Goal: Information Seeking & Learning: Learn about a topic

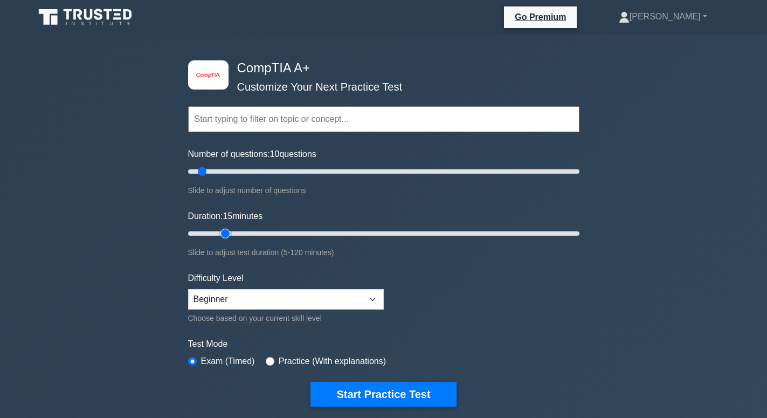
drag, startPoint x: 208, startPoint y: 229, endPoint x: 223, endPoint y: 230, distance: 14.6
click at [223, 230] on input "Duration: 15 minutes" at bounding box center [383, 233] width 391 height 13
drag, startPoint x: 224, startPoint y: 230, endPoint x: 239, endPoint y: 230, distance: 14.6
type input "20"
click at [239, 230] on input "Duration: 20 minutes" at bounding box center [383, 233] width 391 height 13
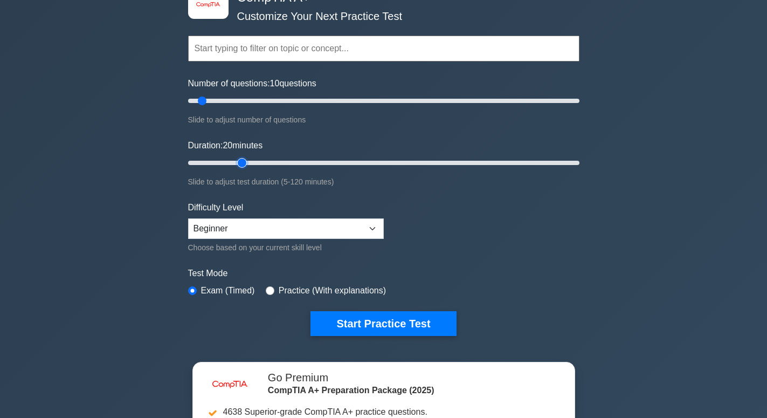
scroll to position [110, 0]
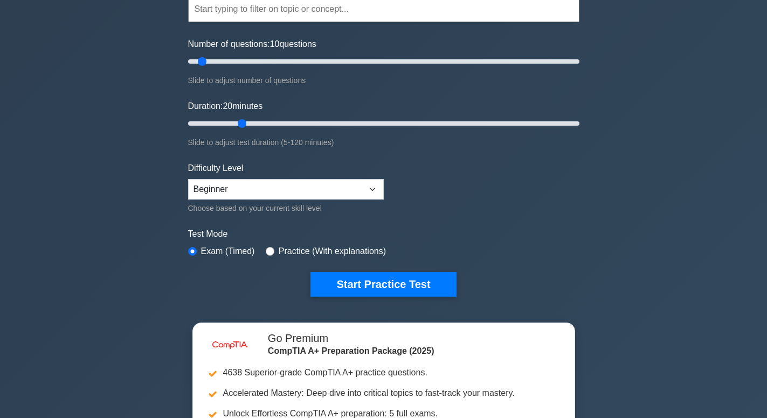
click at [262, 251] on div "Test Mode Exam (Timed) Practice (With explanations)" at bounding box center [383, 242] width 391 height 31
click at [266, 252] on input "radio" at bounding box center [270, 251] width 9 height 9
radio input "true"
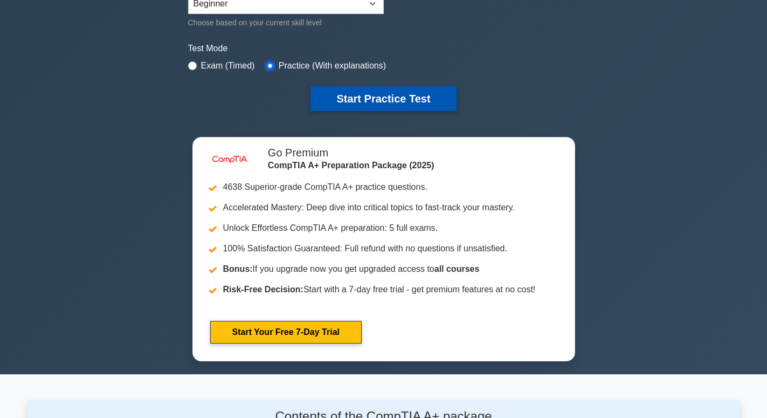
scroll to position [275, 0]
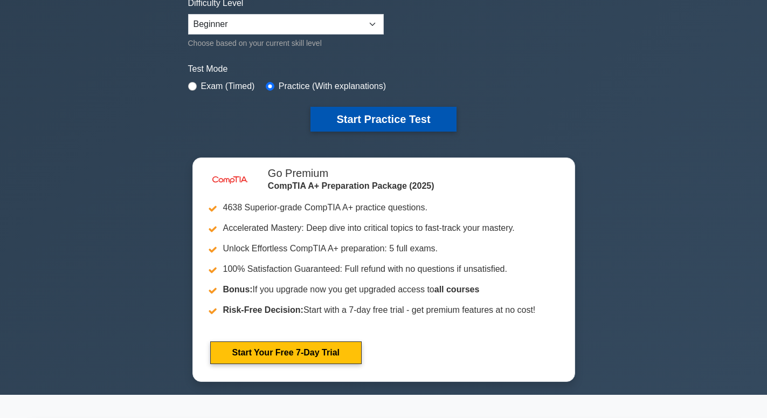
click at [404, 121] on button "Start Practice Test" at bounding box center [383, 119] width 146 height 25
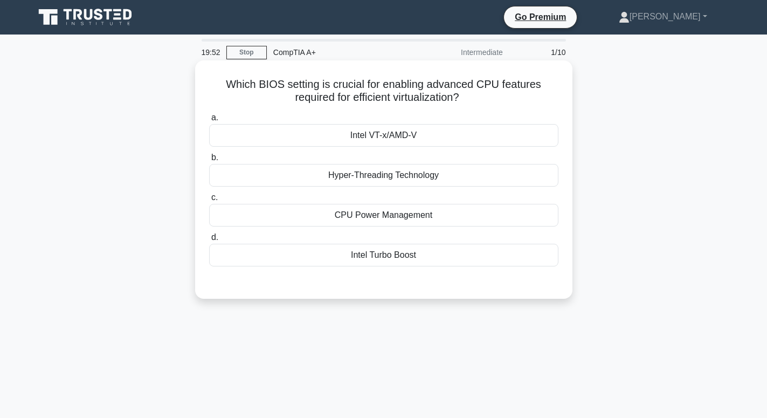
drag, startPoint x: 209, startPoint y: 85, endPoint x: 444, endPoint y: 107, distance: 236.0
click at [444, 107] on div "Which BIOS setting is crucial for enabling advanced CPU features required for e…" at bounding box center [383, 180] width 369 height 230
click at [250, 210] on div "CPU Power Management" at bounding box center [383, 215] width 349 height 23
click at [209, 201] on input "c. CPU Power Management" at bounding box center [209, 197] width 0 height 7
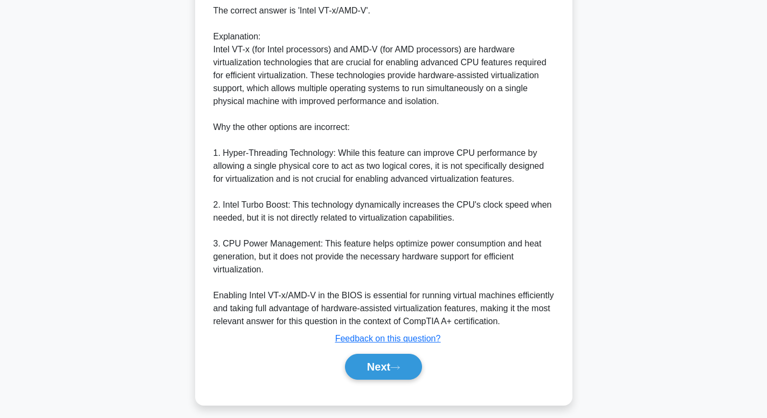
scroll to position [314, 0]
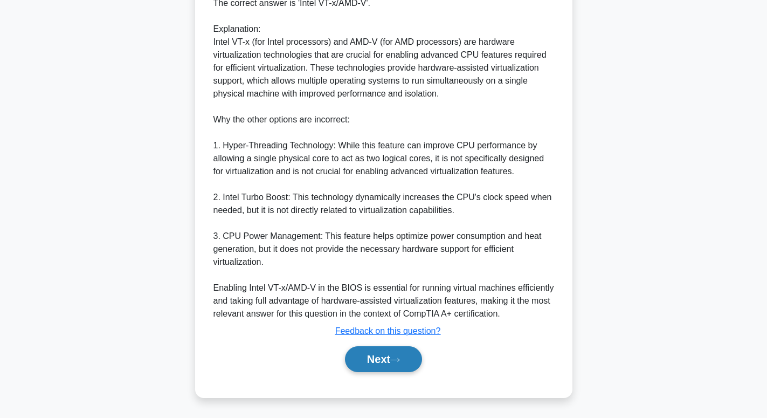
click at [378, 362] on button "Next" at bounding box center [383, 359] width 77 height 26
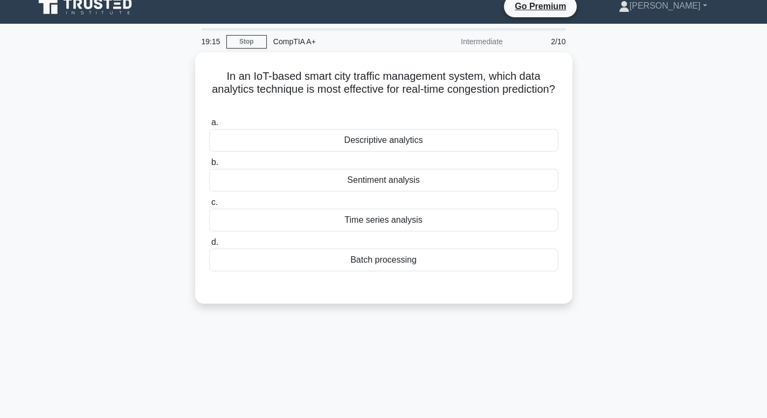
scroll to position [0, 0]
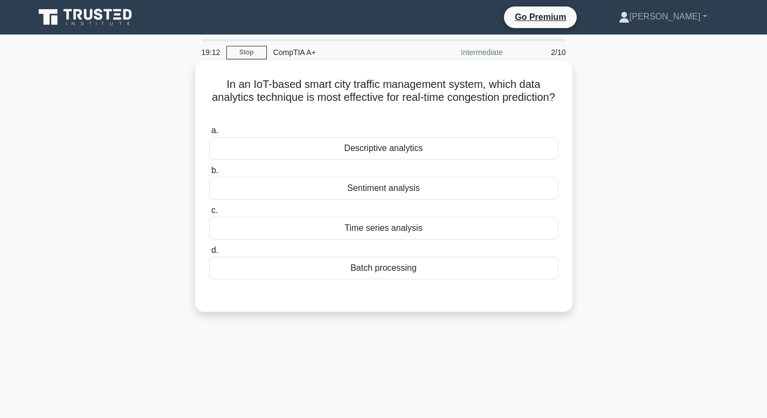
drag, startPoint x: 224, startPoint y: 81, endPoint x: 560, endPoint y: 99, distance: 337.3
click at [560, 99] on div "In an IoT-based smart city traffic management system, which data analytics tech…" at bounding box center [383, 186] width 369 height 243
drag, startPoint x: 345, startPoint y: 144, endPoint x: 425, endPoint y: 269, distance: 148.8
click at [425, 269] on div "a. Descriptive analytics b. Sentiment analysis c. d." at bounding box center [384, 202] width 362 height 160
copy div "Descriptive analytics b. Sentiment analysis c. Time series analysis d. Batch pr…"
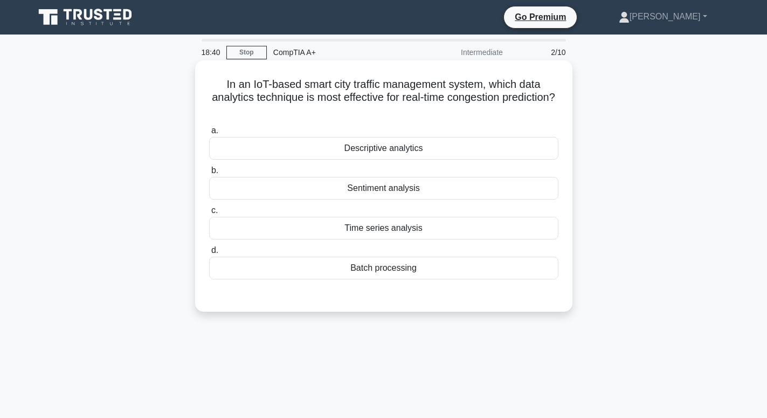
click at [386, 237] on div "Time series analysis" at bounding box center [383, 228] width 349 height 23
click at [209, 214] on input "c. Time series analysis" at bounding box center [209, 210] width 0 height 7
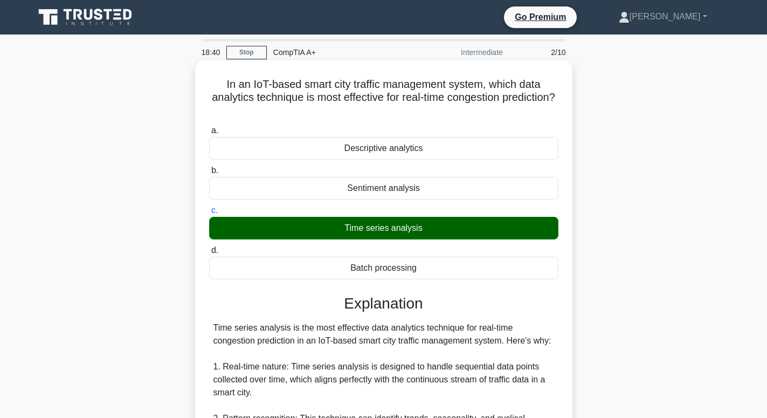
click at [386, 232] on div "Time series analysis" at bounding box center [383, 228] width 349 height 23
click at [209, 214] on input "c. Time series analysis" at bounding box center [209, 210] width 0 height 7
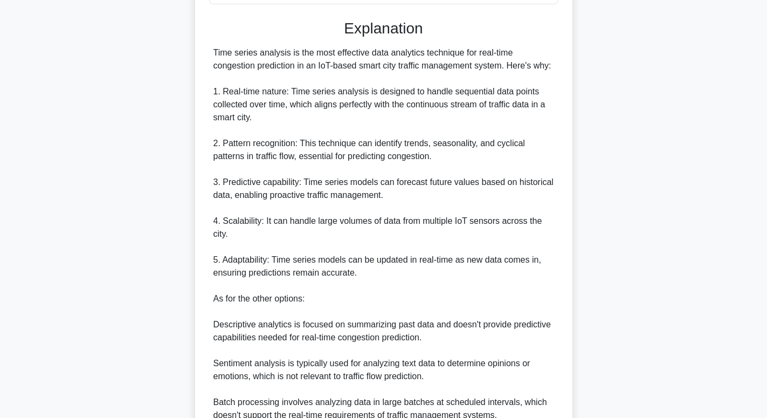
scroll to position [377, 0]
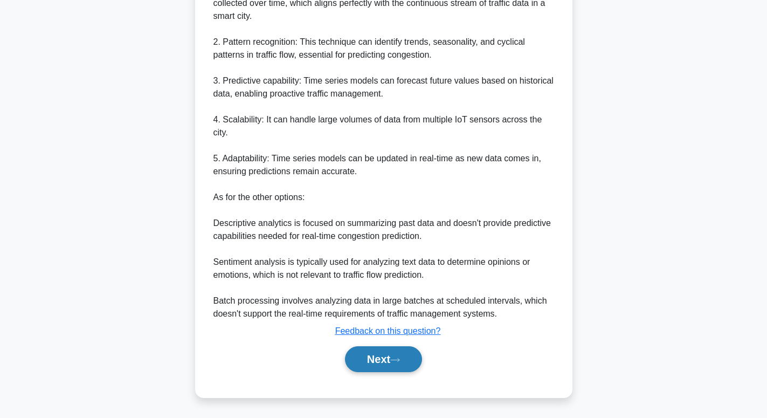
click at [384, 358] on button "Next" at bounding box center [383, 359] width 77 height 26
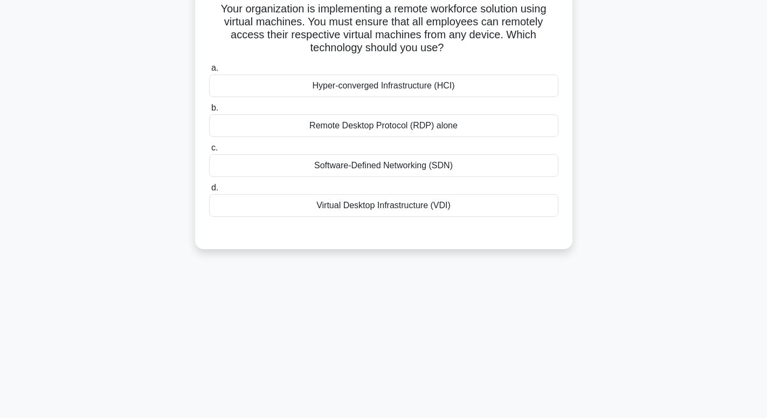
scroll to position [0, 0]
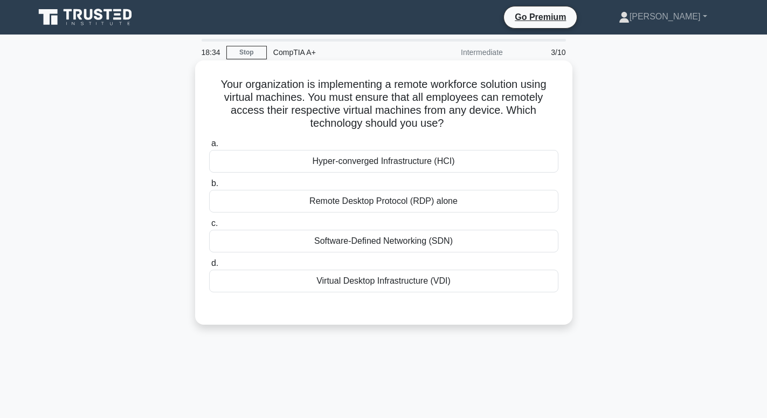
drag, startPoint x: 220, startPoint y: 84, endPoint x: 455, endPoint y: 125, distance: 238.5
click at [455, 125] on h5 "Your organization is implementing a remote workforce solution using virtual mac…" at bounding box center [383, 104] width 351 height 53
drag, startPoint x: 309, startPoint y: 152, endPoint x: 447, endPoint y: 282, distance: 189.9
click at [447, 282] on div "a. Hyper-converged Infrastructure (HCI) b. Remote Desktop Protocol (RDP) alone …" at bounding box center [384, 215] width 362 height 160
copy div "Hyper-converged Infrastructure (HCI) b. Remote Desktop Protocol (RDP) alone c. …"
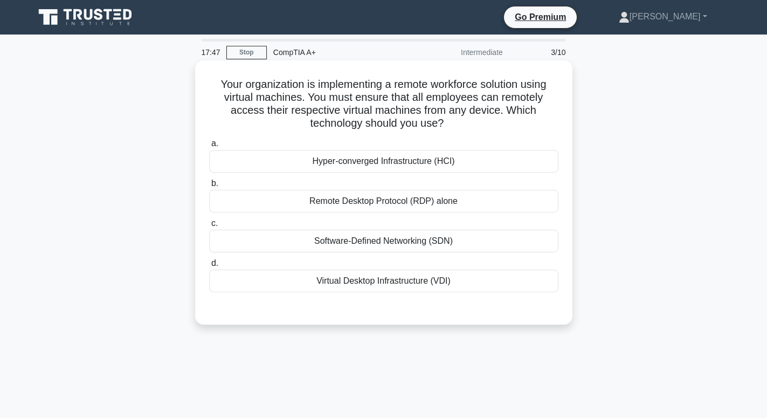
click at [375, 197] on div "Remote Desktop Protocol (RDP) alone" at bounding box center [383, 201] width 349 height 23
click at [209, 187] on input "b. Remote Desktop Protocol (RDP) alone" at bounding box center [209, 183] width 0 height 7
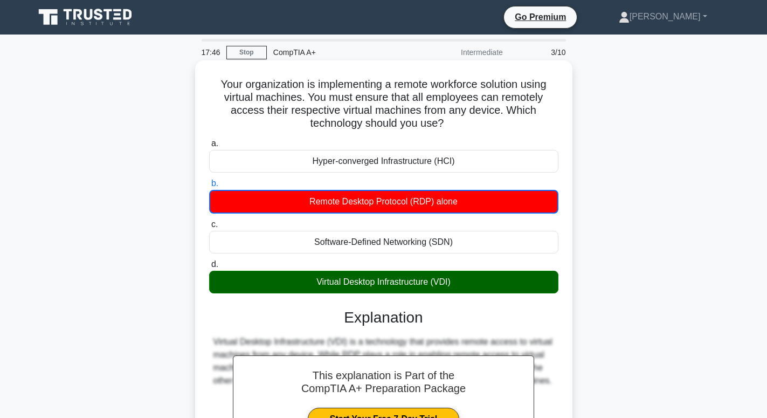
click at [376, 196] on div "Remote Desktop Protocol (RDP) alone" at bounding box center [383, 202] width 349 height 24
click at [209, 187] on input "b. Remote Desktop Protocol (RDP) alone" at bounding box center [209, 183] width 0 height 7
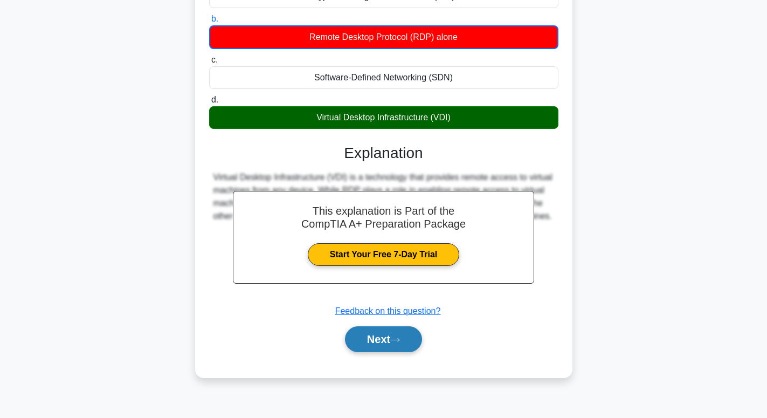
click at [396, 336] on button "Next" at bounding box center [383, 339] width 77 height 26
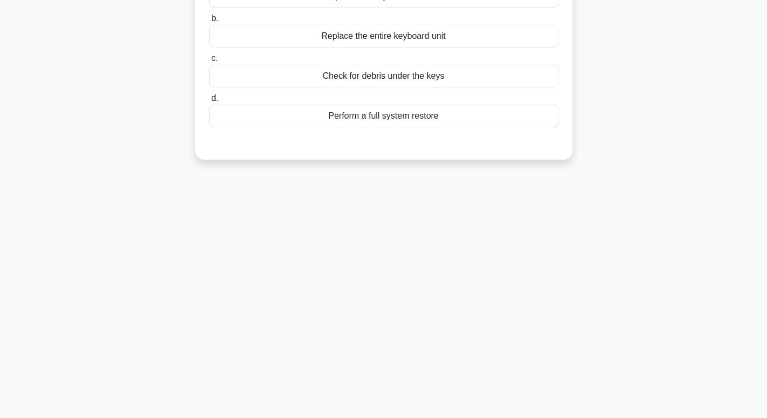
scroll to position [0, 0]
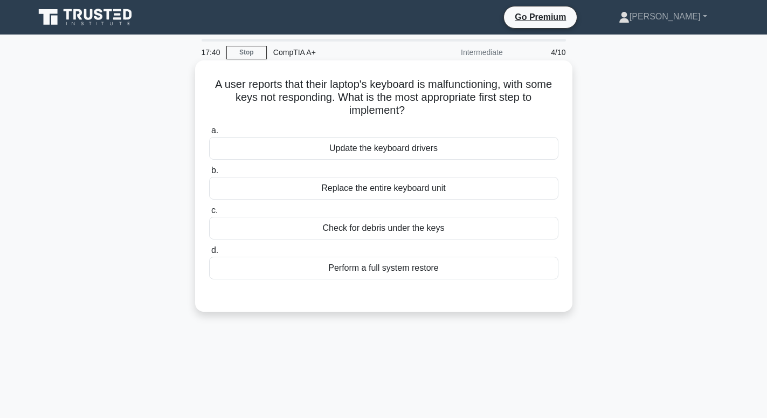
drag, startPoint x: 220, startPoint y: 82, endPoint x: 453, endPoint y: 109, distance: 234.4
click at [453, 109] on h5 "A user reports that their laptop's keyboard is malfunctioning, with some keys n…" at bounding box center [383, 98] width 351 height 40
drag, startPoint x: 309, startPoint y: 148, endPoint x: 471, endPoint y: 260, distance: 196.9
click at [471, 260] on div "a. Update the keyboard drivers b. Replace the entire keyboard unit c. d." at bounding box center [384, 202] width 362 height 160
copy div "Update the keyboard drivers b. Replace the entire keyboard unit c. Check for de…"
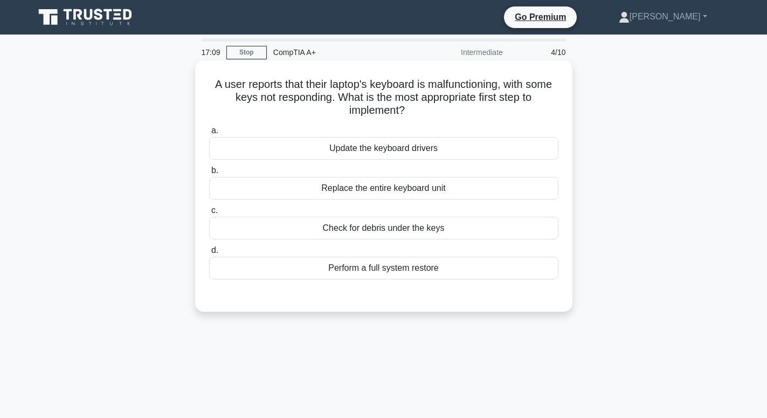
click at [396, 241] on div "a. Update the keyboard drivers b. Replace the entire keyboard unit c. d." at bounding box center [384, 202] width 362 height 160
click at [399, 222] on div "Check for debris under the keys" at bounding box center [383, 228] width 349 height 23
click at [209, 214] on input "c. Check for debris under the keys" at bounding box center [209, 210] width 0 height 7
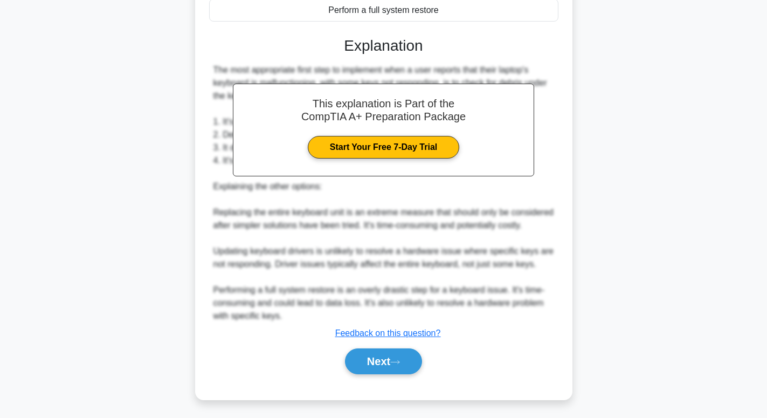
scroll to position [261, 0]
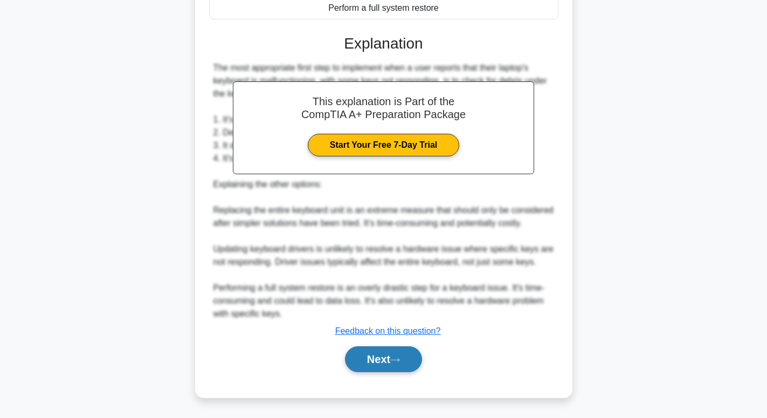
click at [398, 351] on button "Next" at bounding box center [383, 359] width 77 height 26
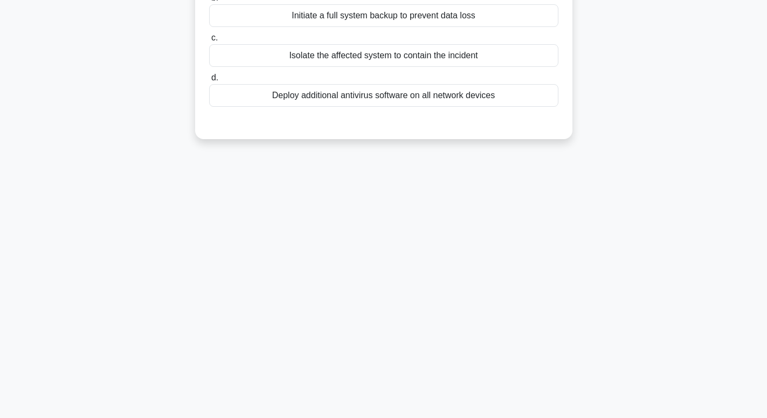
scroll to position [0, 0]
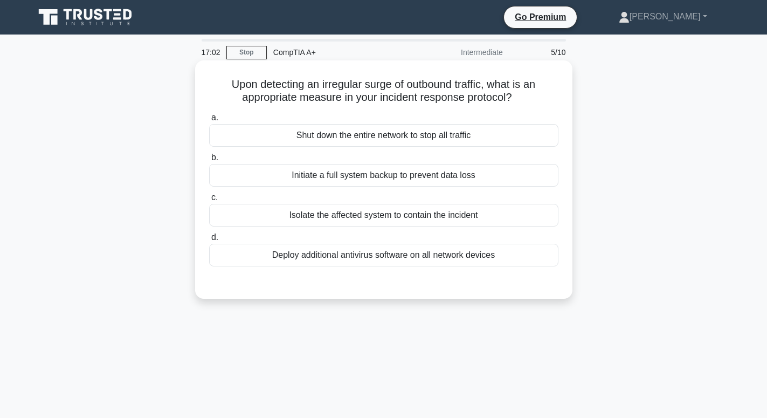
drag, startPoint x: 229, startPoint y: 82, endPoint x: 515, endPoint y: 99, distance: 286.7
click at [515, 99] on h5 "Upon detecting an irregular surge of outbound traffic, what is an appropriate m…" at bounding box center [383, 91] width 351 height 27
drag, startPoint x: 313, startPoint y: 137, endPoint x: 525, endPoint y: 265, distance: 247.3
click at [525, 266] on div "a. Shut down the entire network to stop all traffic b. Initiate a full system b…" at bounding box center [384, 189] width 362 height 160
copy div "Shut down the entire network to stop all traffic b. Initiate a full system back…"
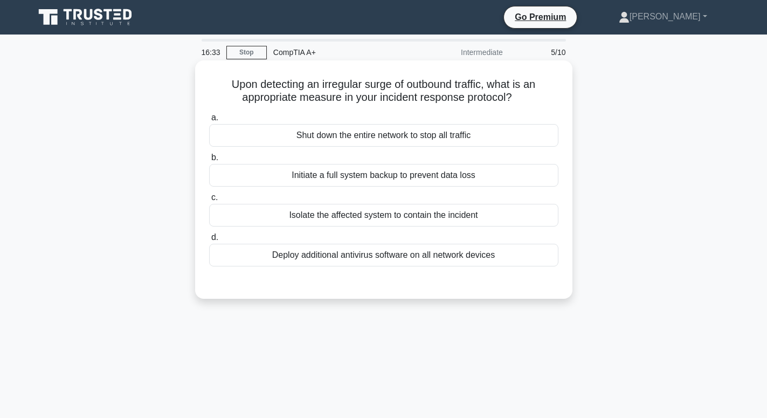
click at [353, 174] on div "Initiate a full system backup to prevent data loss" at bounding box center [383, 175] width 349 height 23
click at [209, 161] on input "b. Initiate a full system backup to prevent data loss" at bounding box center [209, 157] width 0 height 7
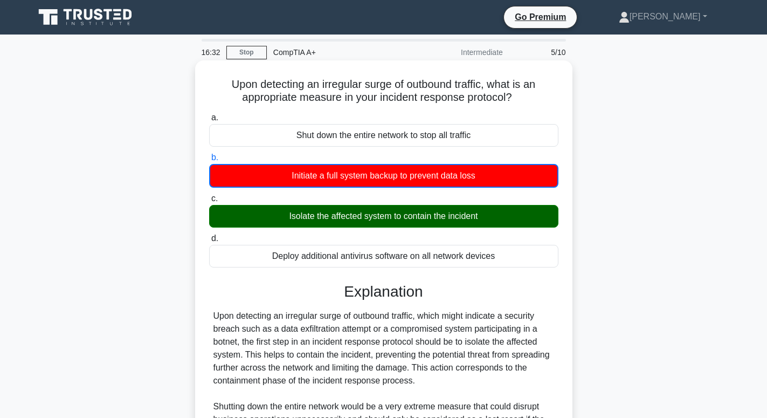
click at [353, 174] on div "Initiate a full system backup to prevent data loss" at bounding box center [383, 176] width 349 height 24
click at [209, 161] on input "b. Initiate a full system backup to prevent data loss" at bounding box center [209, 157] width 0 height 7
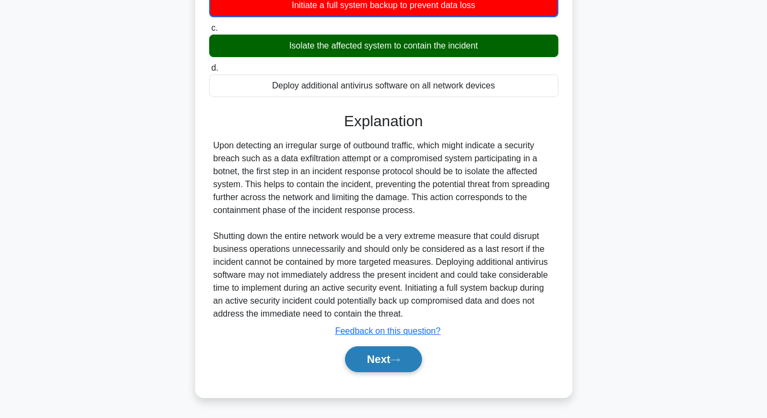
click at [387, 362] on button "Next" at bounding box center [383, 359] width 77 height 26
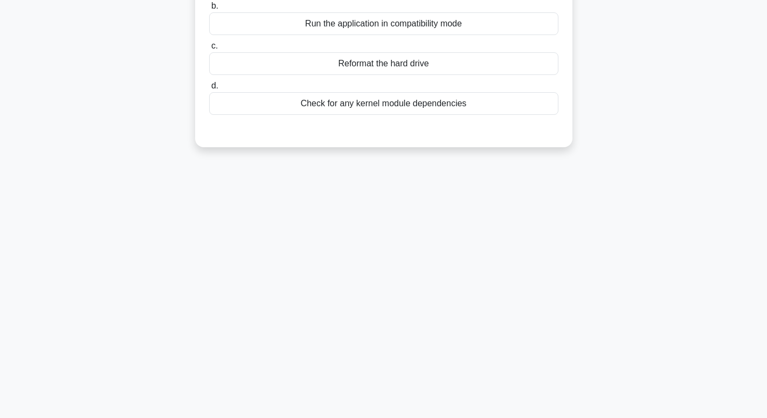
scroll to position [0, 0]
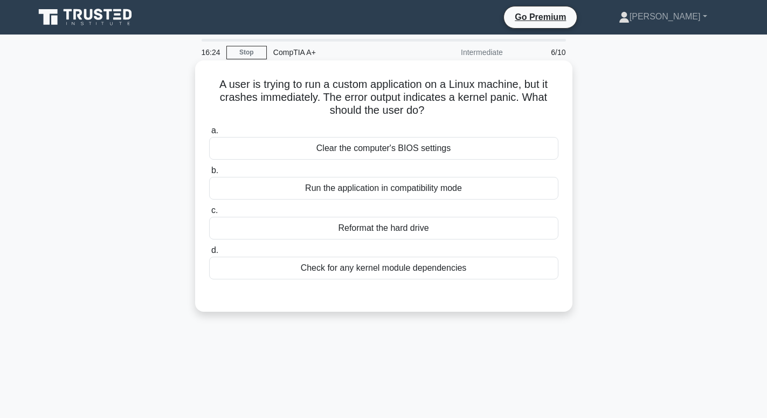
drag, startPoint x: 221, startPoint y: 87, endPoint x: 496, endPoint y: 105, distance: 275.9
click at [496, 105] on h5 "A user is trying to run a custom application on a Linux machine, but it crashes…" at bounding box center [383, 98] width 351 height 40
drag, startPoint x: 318, startPoint y: 153, endPoint x: 476, endPoint y: 299, distance: 215.5
click at [476, 299] on div "a. Clear the computer's BIOS settings b. Run the application in compatibility m…" at bounding box center [383, 210] width 351 height 177
copy div "Clear the computer's BIOS settings b. Run the application in compatibility mode…"
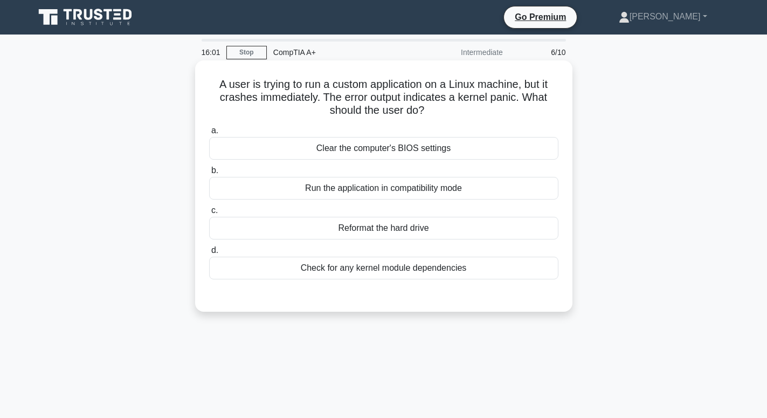
click at [318, 308] on div "A user is trying to run a custom application on a Linux machine, but it crashes…" at bounding box center [383, 185] width 377 height 251
click at [343, 191] on div "Run the application in compatibility mode" at bounding box center [383, 188] width 349 height 23
click at [209, 174] on input "b. Run the application in compatibility mode" at bounding box center [209, 170] width 0 height 7
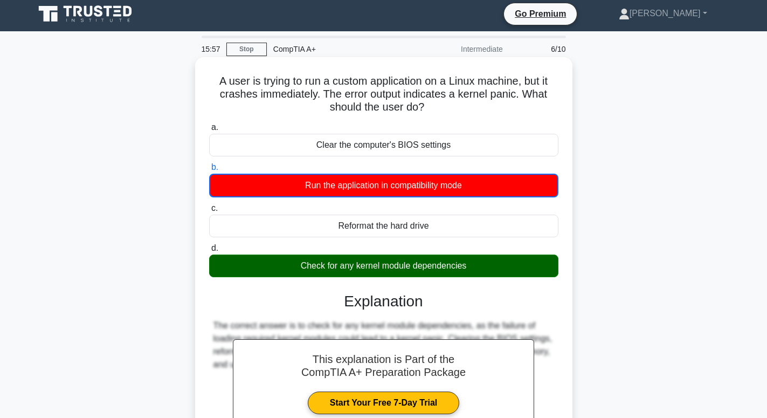
scroll to position [164, 0]
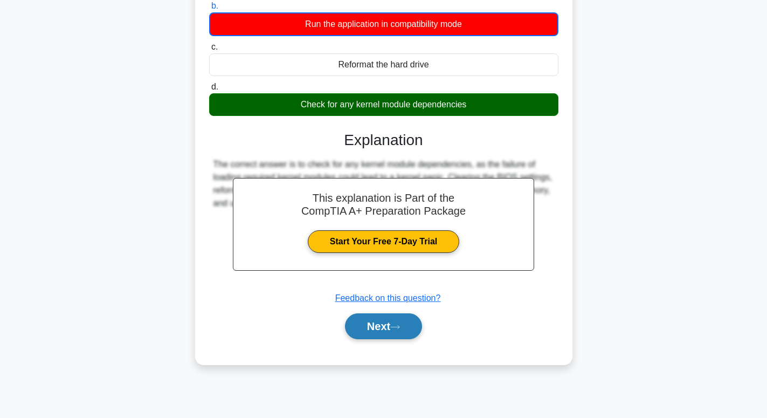
click at [383, 321] on button "Next" at bounding box center [383, 326] width 77 height 26
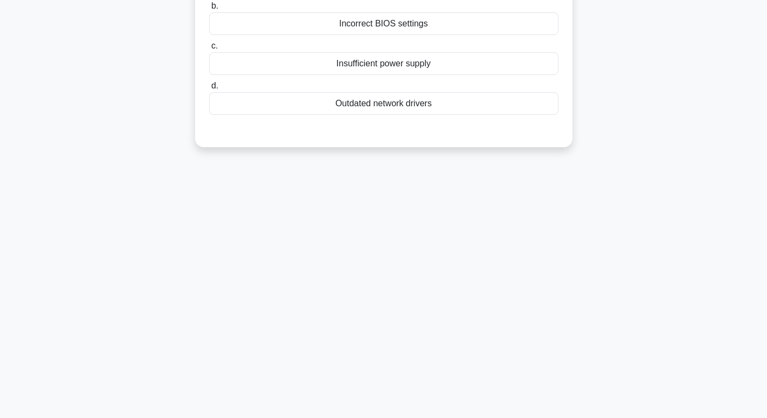
scroll to position [0, 0]
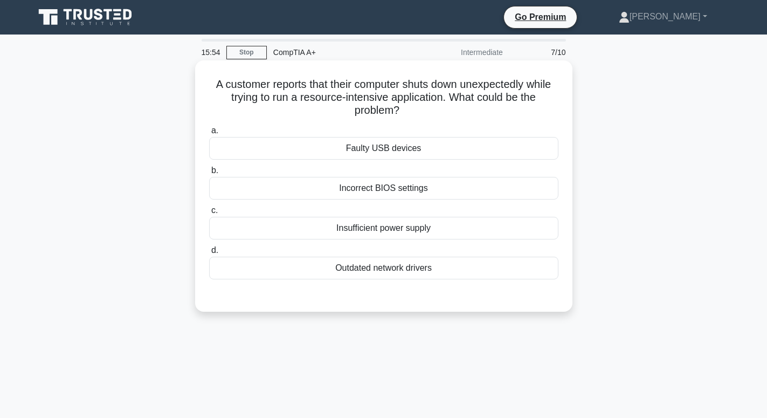
drag, startPoint x: 232, startPoint y: 90, endPoint x: 447, endPoint y: 116, distance: 216.1
click at [447, 116] on h5 "A customer reports that their computer shuts down unexpectedly while trying to …" at bounding box center [383, 98] width 351 height 40
drag, startPoint x: 375, startPoint y: 148, endPoint x: 446, endPoint y: 274, distance: 145.1
click at [446, 274] on div "a. Faulty USB devices b. Incorrect BIOS settings c." at bounding box center [384, 202] width 362 height 160
click at [314, 281] on div "a. Faulty USB devices b. Incorrect BIOS settings c." at bounding box center [384, 202] width 362 height 160
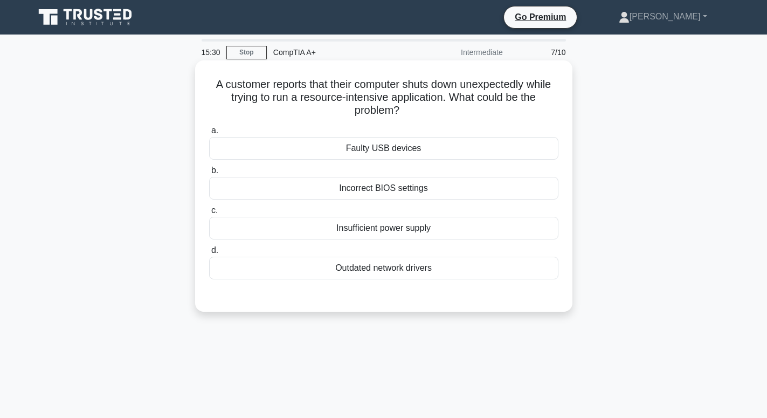
click at [359, 270] on div "Outdated network drivers" at bounding box center [383, 268] width 349 height 23
click at [209, 254] on input "d. Outdated network drivers" at bounding box center [209, 250] width 0 height 7
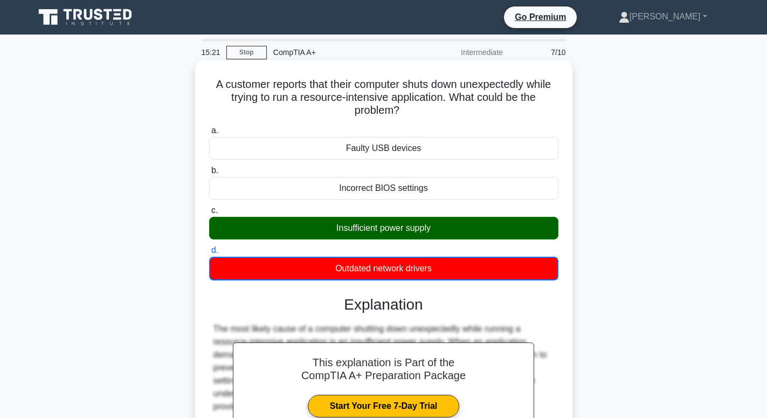
scroll to position [164, 0]
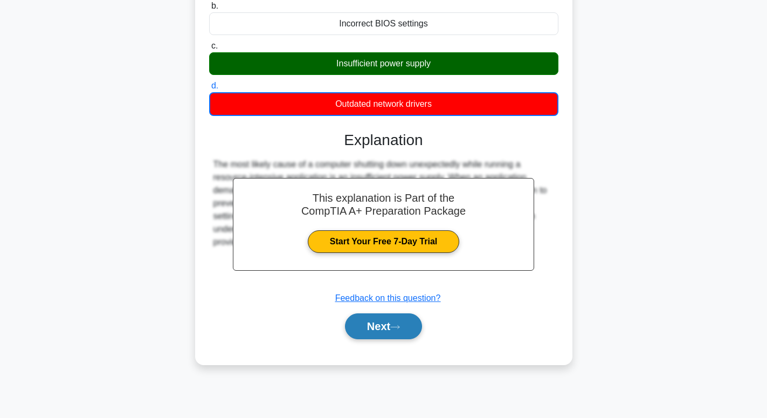
click at [373, 331] on button "Next" at bounding box center [383, 326] width 77 height 26
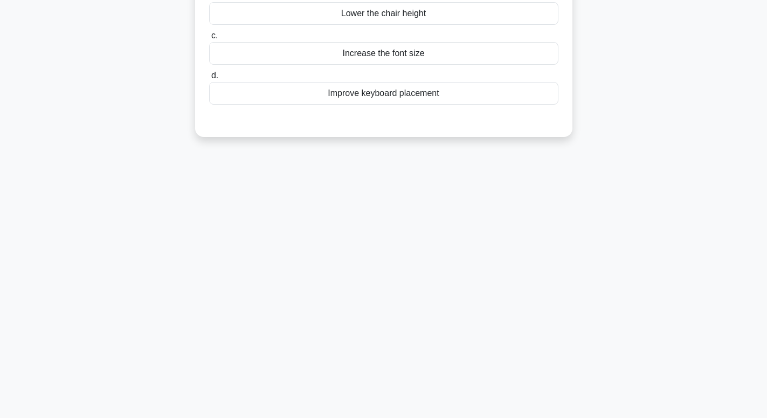
scroll to position [0, 0]
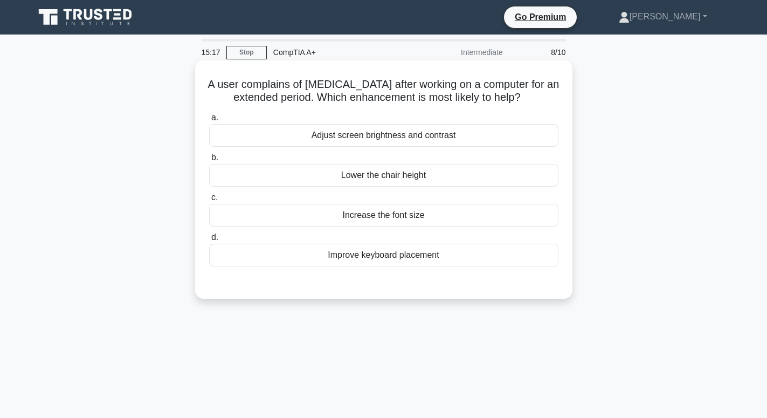
drag, startPoint x: 235, startPoint y: 86, endPoint x: 530, endPoint y: 103, distance: 295.8
click at [530, 103] on h5 "A user complains of eye strain after working on a computer for an extended peri…" at bounding box center [383, 91] width 351 height 27
drag, startPoint x: 307, startPoint y: 135, endPoint x: 441, endPoint y: 262, distance: 185.3
click at [441, 262] on div "a. Adjust screen brightness and contrast b. Lower the chair height c. d." at bounding box center [384, 189] width 362 height 160
click at [434, 179] on div "Lower the chair height" at bounding box center [383, 175] width 349 height 23
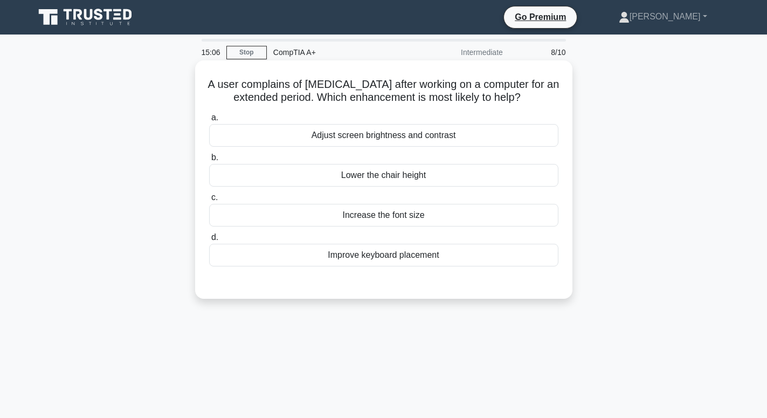
click at [209, 161] on input "b. Lower the chair height" at bounding box center [209, 157] width 0 height 7
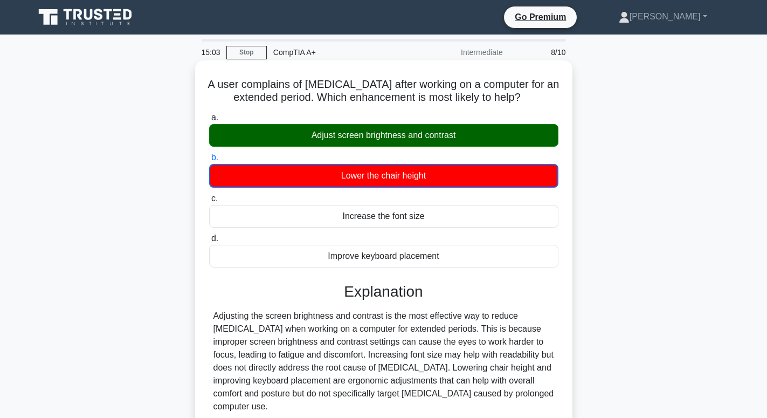
drag, startPoint x: 303, startPoint y: 130, endPoint x: 460, endPoint y: 273, distance: 212.9
click at [460, 273] on div "a. Adjust screen brightness and contrast b. Lower the chair height c. d." at bounding box center [383, 293] width 351 height 369
copy div "Adjust screen brightness and contrast b. Lower the chair height c. Increase the…"
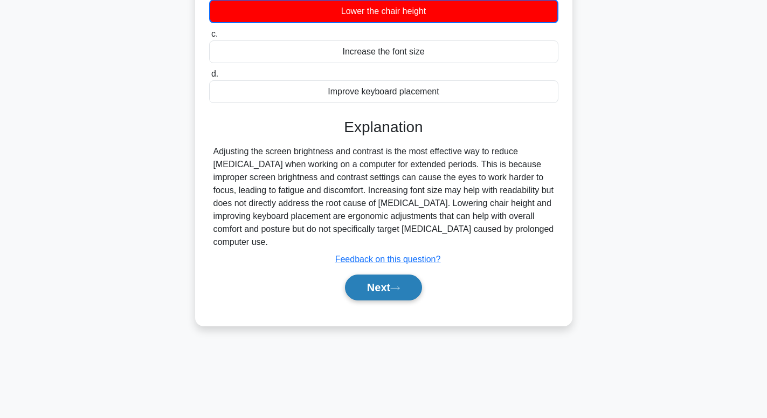
click at [389, 274] on button "Next" at bounding box center [383, 287] width 77 height 26
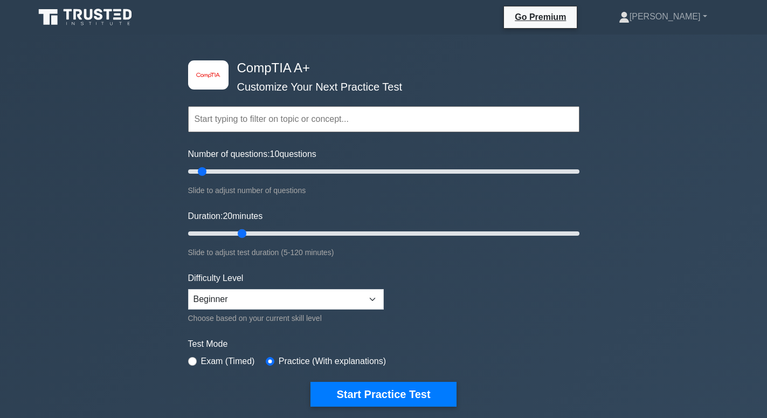
drag, startPoint x: 210, startPoint y: 232, endPoint x: 250, endPoint y: 233, distance: 39.9
type input "20"
click at [250, 233] on input "Duration: 20 minutes" at bounding box center [383, 233] width 391 height 13
click at [344, 312] on div "Choose based on your current skill level" at bounding box center [286, 318] width 196 height 13
click at [188, 289] on select "Beginner Intermediate Expert" at bounding box center [286, 299] width 196 height 20
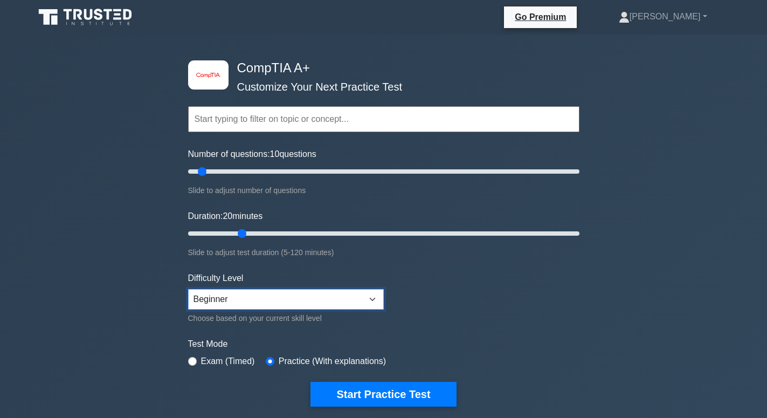
click at [345, 295] on select "Beginner Intermediate Expert" at bounding box center [286, 299] width 196 height 20
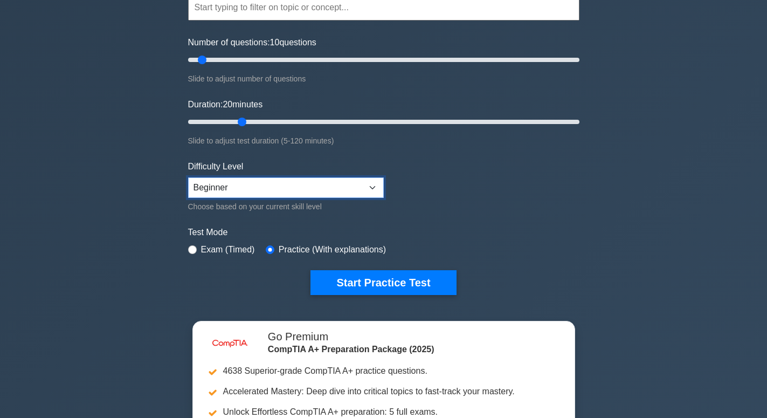
scroll to position [220, 0]
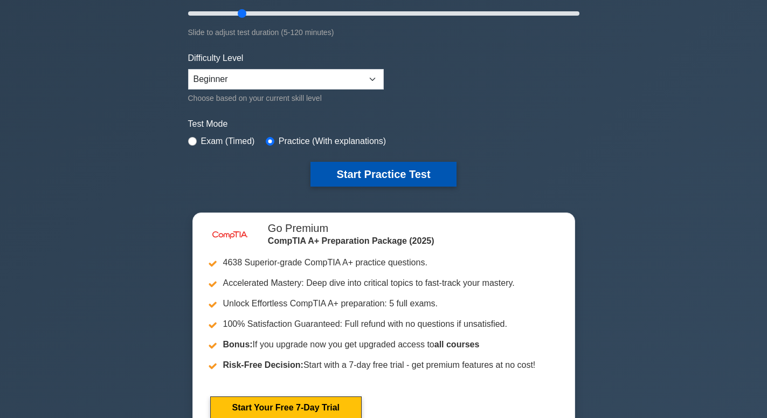
click at [341, 174] on button "Start Practice Test" at bounding box center [383, 174] width 146 height 25
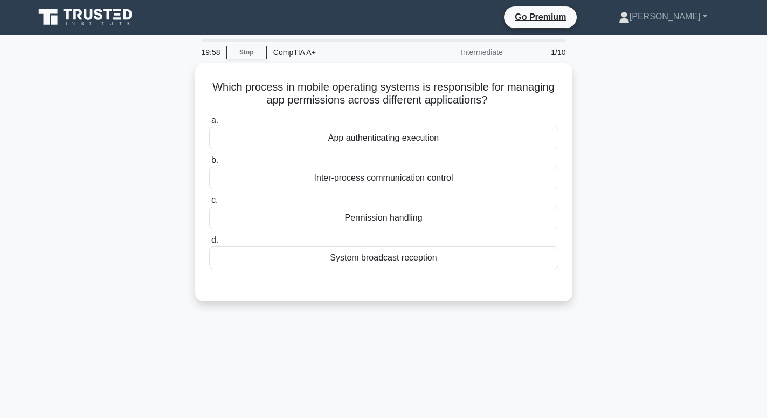
drag, startPoint x: 291, startPoint y: 96, endPoint x: 635, endPoint y: 101, distance: 343.9
click at [635, 101] on div "Which process in mobile operating systems is responsible for managing app permi…" at bounding box center [383, 188] width 711 height 251
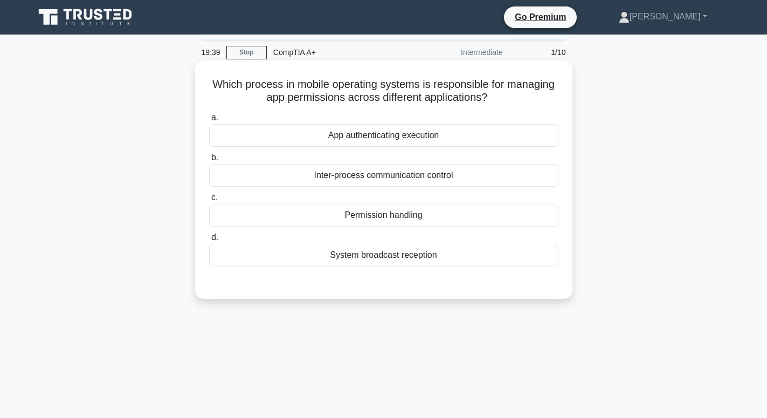
drag, startPoint x: 321, startPoint y: 135, endPoint x: 443, endPoint y: 262, distance: 176.9
click at [443, 262] on div "a. App authenticating execution b. Inter-process communication control c. d." at bounding box center [384, 189] width 362 height 160
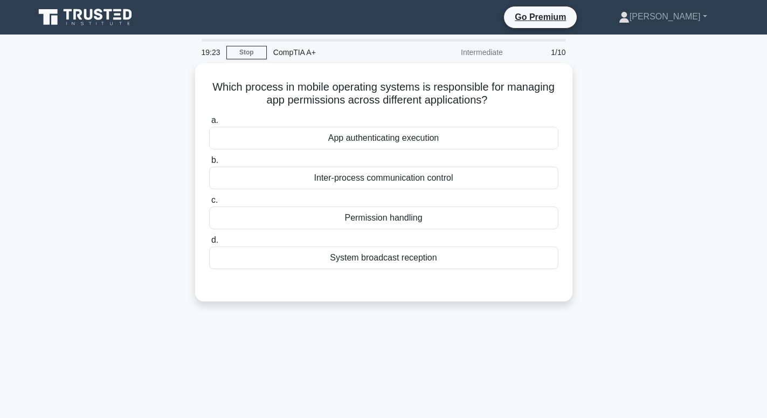
click at [703, 223] on div "Which process in mobile operating systems is responsible for managing app permi…" at bounding box center [383, 188] width 711 height 251
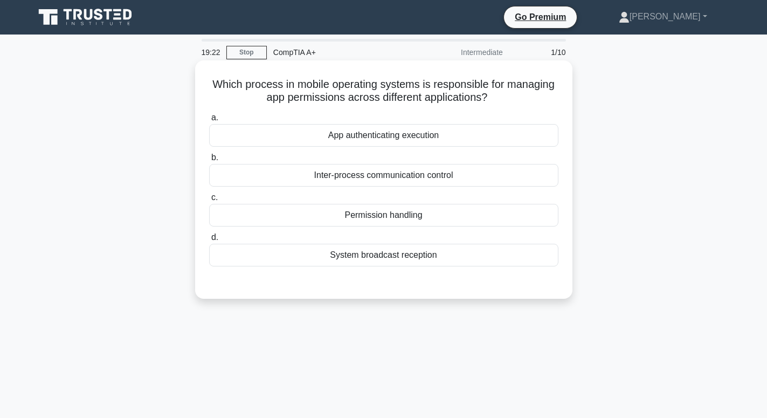
click at [301, 172] on div "Inter-process communication control" at bounding box center [383, 175] width 349 height 23
click at [209, 161] on input "b. Inter-process communication control" at bounding box center [209, 157] width 0 height 7
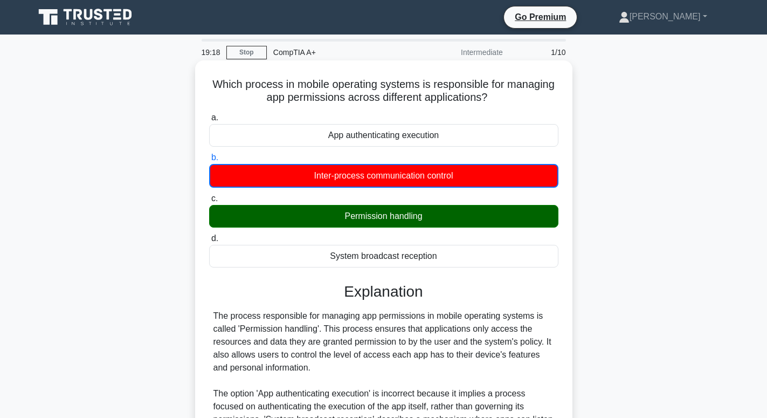
scroll to position [164, 0]
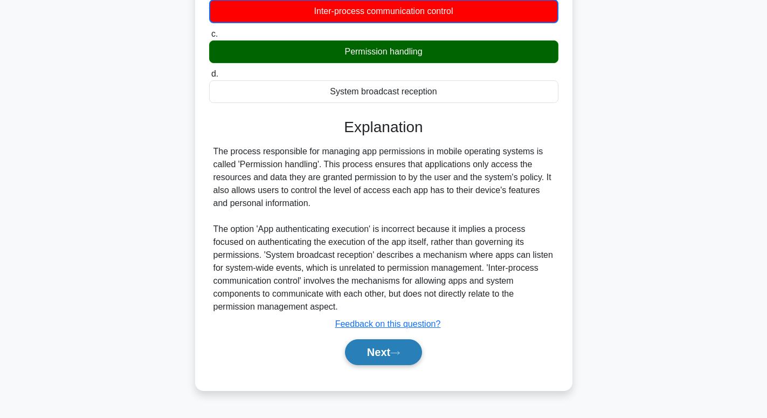
click at [404, 359] on button "Next" at bounding box center [383, 352] width 77 height 26
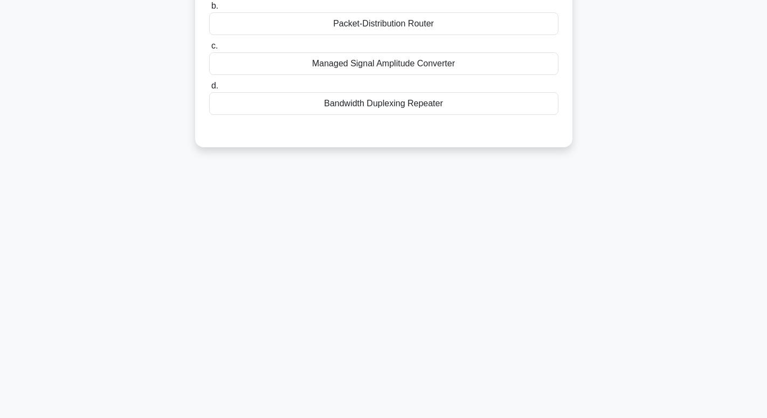
scroll to position [0, 0]
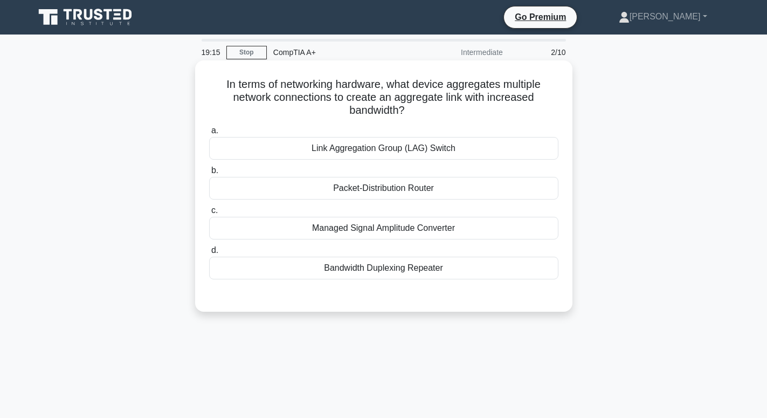
drag, startPoint x: 242, startPoint y: 89, endPoint x: 430, endPoint y: 109, distance: 188.7
click at [430, 109] on h5 "In terms of networking hardware, what device aggregates multiple network connec…" at bounding box center [383, 98] width 351 height 40
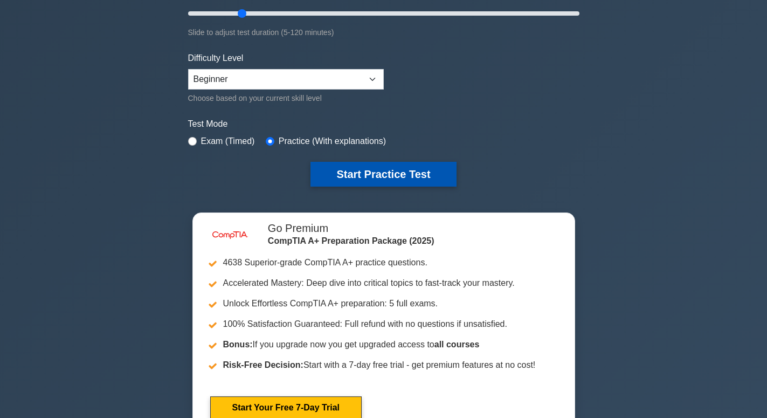
scroll to position [220, 0]
click at [349, 167] on button "Start Practice Test" at bounding box center [383, 174] width 146 height 25
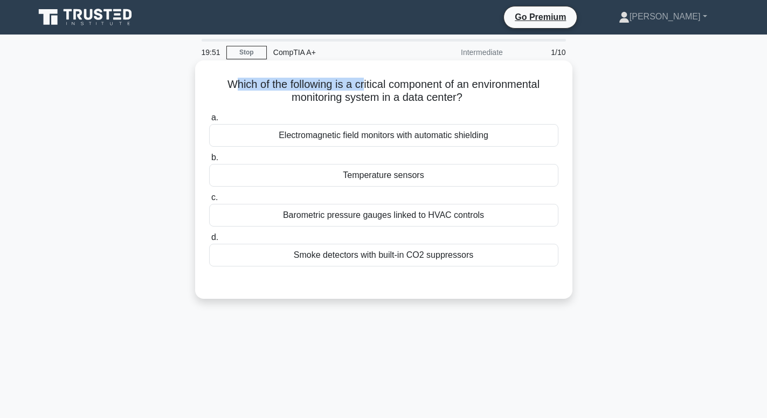
drag, startPoint x: 235, startPoint y: 89, endPoint x: 319, endPoint y: 71, distance: 85.5
click at [362, 82] on h5 "Which of the following is a critical component of an environmental monitoring s…" at bounding box center [383, 91] width 351 height 27
drag, startPoint x: 218, startPoint y: 85, endPoint x: 319, endPoint y: 115, distance: 105.7
click at [313, 115] on div "Which of the following is a critical component of an environmental monitoring s…" at bounding box center [383, 180] width 369 height 230
copy div "a."
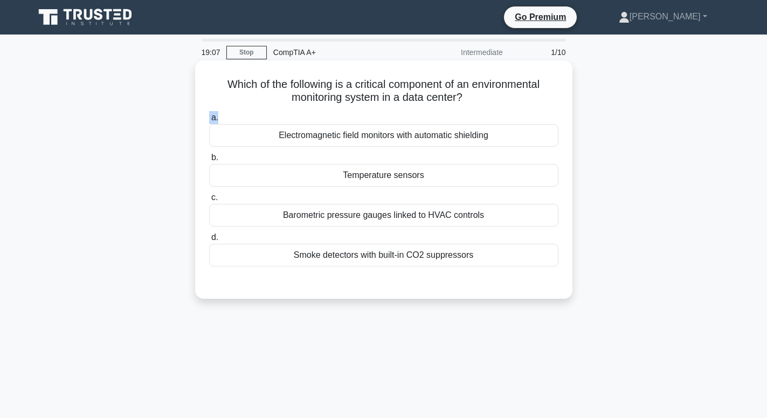
drag, startPoint x: 282, startPoint y: 124, endPoint x: 246, endPoint y: 107, distance: 40.5
click at [348, 150] on div "a. Electromagnetic field monitors with automatic shielding b. Temperature senso…" at bounding box center [384, 189] width 362 height 160
drag, startPoint x: 312, startPoint y: 144, endPoint x: 404, endPoint y: 274, distance: 158.8
click at [404, 274] on div "a. Electromagnetic field monitors with automatic shielding b. Temperature senso…" at bounding box center [383, 197] width 351 height 177
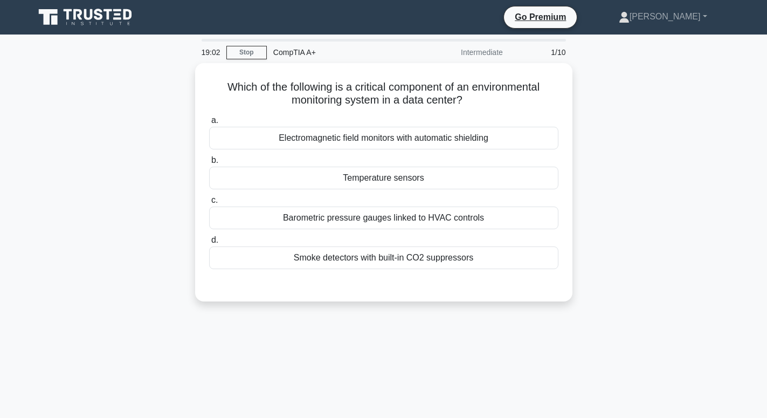
copy div "Electromagnetic field monitors with automatic shielding b. Temperature sensors …"
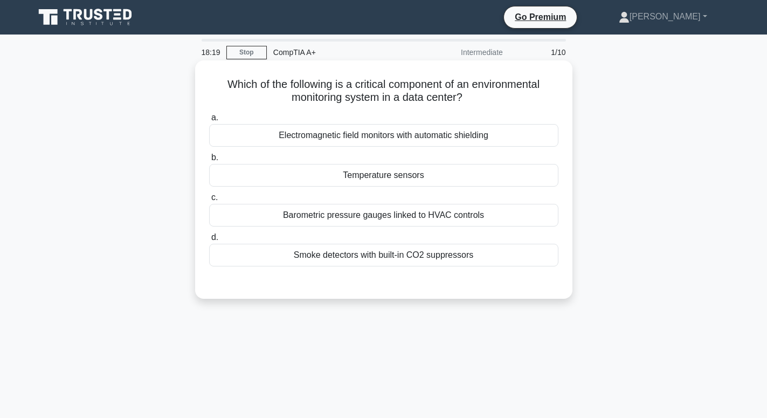
click at [347, 260] on div "Smoke detectors with built-in CO2 suppressors" at bounding box center [383, 255] width 349 height 23
click at [209, 241] on input "d. Smoke detectors with built-in CO2 suppressors" at bounding box center [209, 237] width 0 height 7
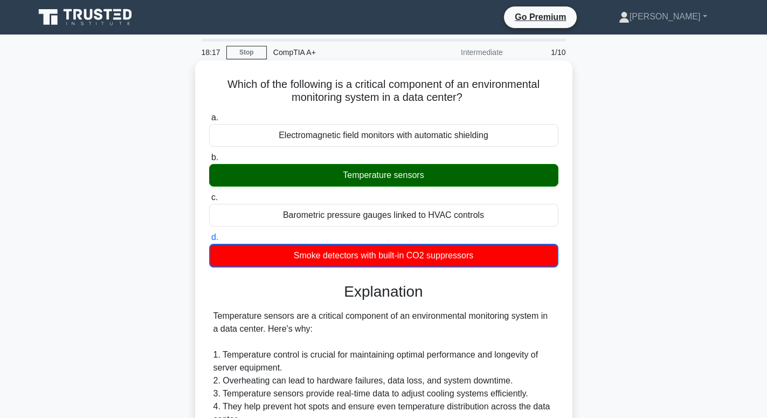
click at [348, 181] on div "Temperature sensors" at bounding box center [383, 175] width 349 height 23
click at [209, 161] on input "b. Temperature sensors" at bounding box center [209, 157] width 0 height 7
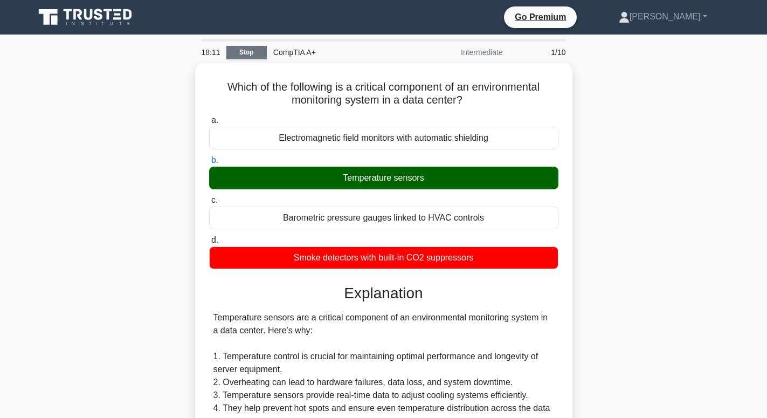
click at [237, 49] on link "Stop" at bounding box center [246, 52] width 40 height 13
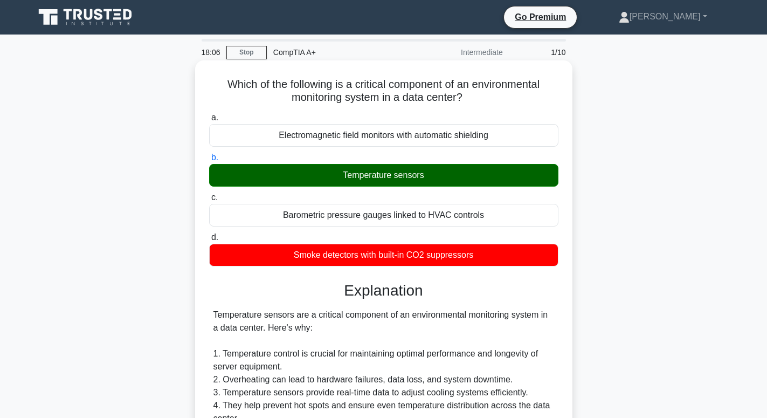
click at [463, 175] on div "Temperature sensors" at bounding box center [383, 175] width 349 height 23
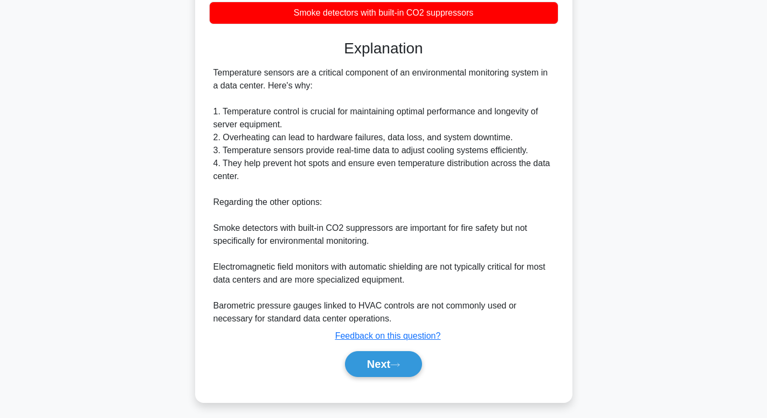
scroll to position [248, 0]
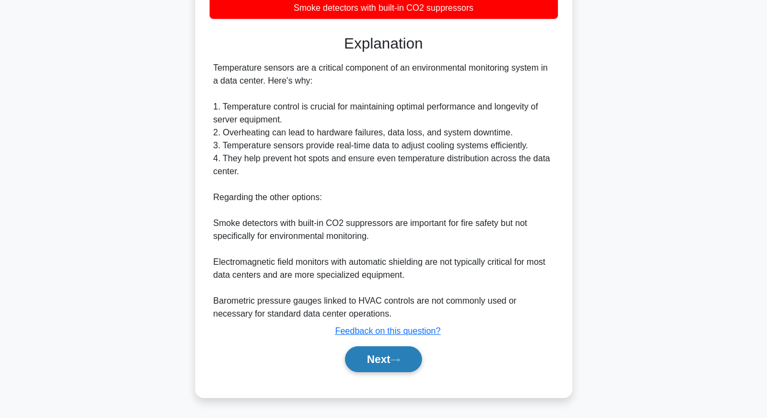
click at [385, 351] on button "Next" at bounding box center [383, 359] width 77 height 26
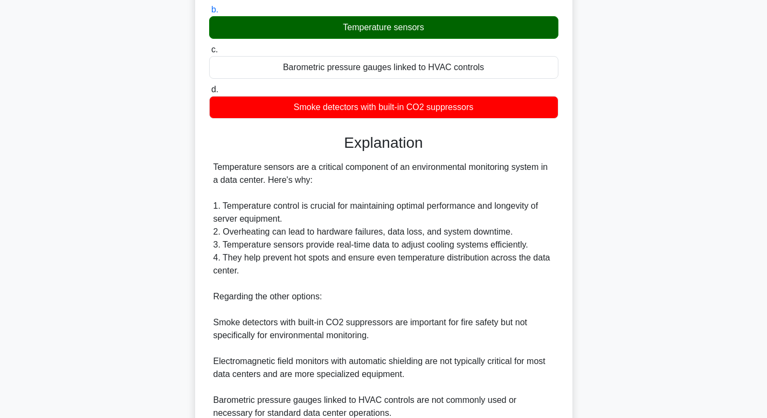
scroll to position [83, 0]
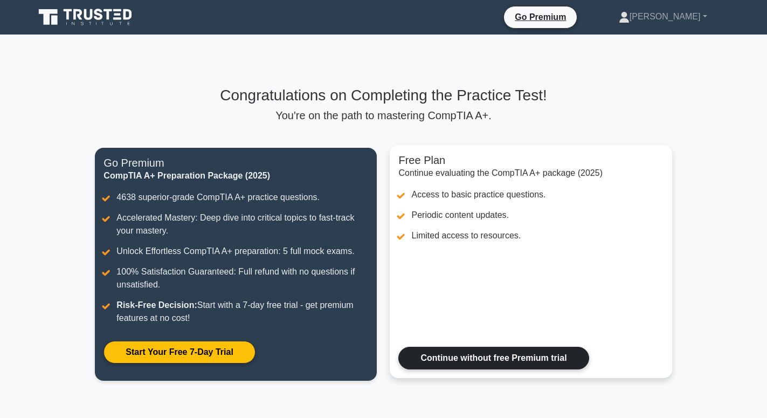
click at [403, 362] on link "Continue without free Premium trial" at bounding box center [493, 358] width 190 height 23
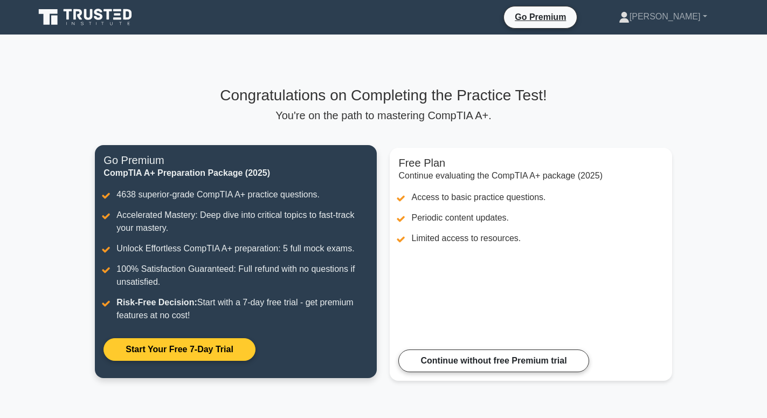
click at [164, 342] on link "Start Your Free 7-Day Trial" at bounding box center [178, 349] width 151 height 23
click at [162, 358] on link "Start Your Free 7-Day Trial" at bounding box center [178, 349] width 151 height 23
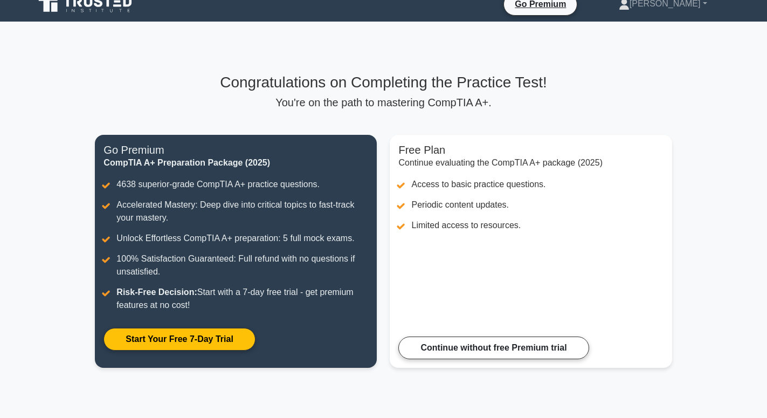
scroll to position [147, 0]
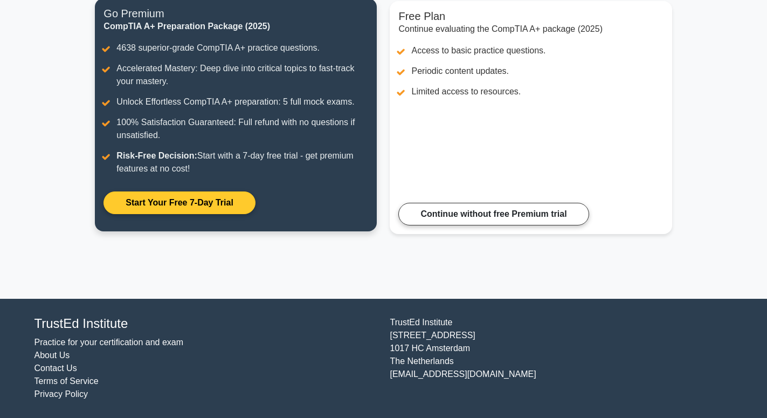
click at [175, 209] on link "Start Your Free 7-Day Trial" at bounding box center [178, 202] width 151 height 23
click at [176, 206] on link "Start Your Free 7-Day Trial" at bounding box center [178, 202] width 151 height 23
click at [177, 208] on link "Start Your Free 7-Day Trial" at bounding box center [178, 202] width 151 height 23
click at [177, 207] on link "Start Your Free 7-Day Trial" at bounding box center [178, 202] width 151 height 23
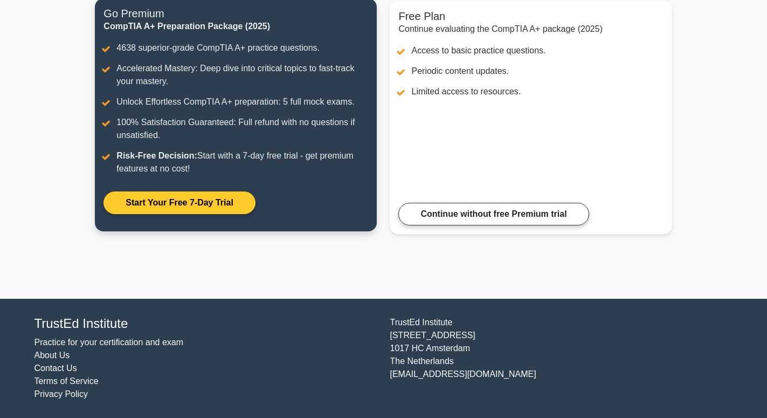
scroll to position [0, 0]
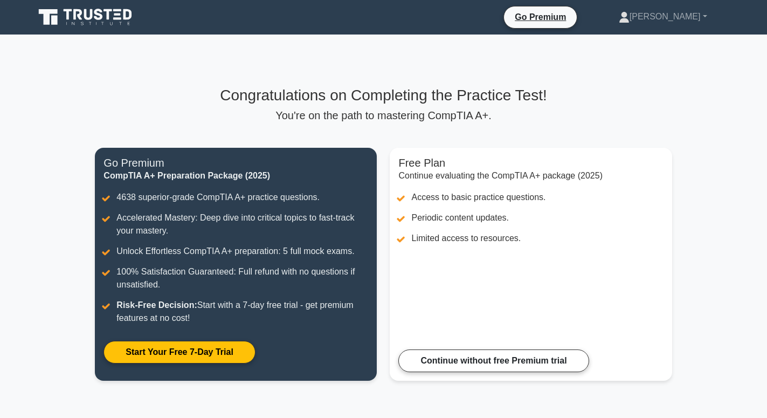
scroll to position [147, 0]
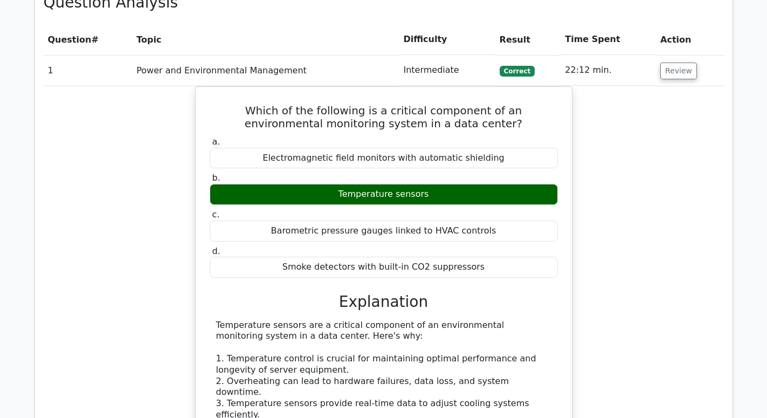
scroll to position [660, 0]
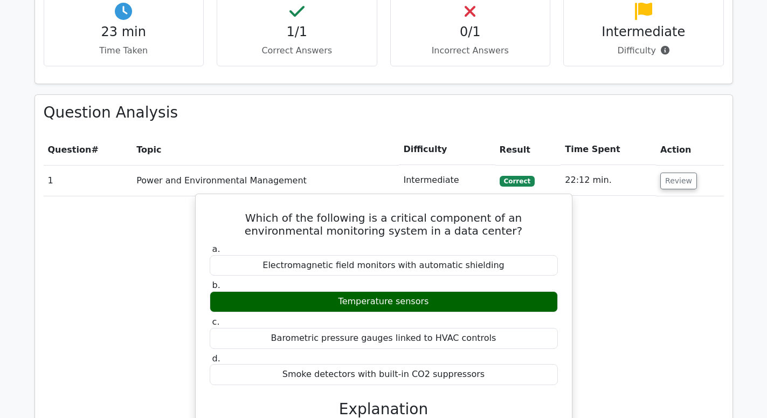
click at [313, 255] on div "Electromagnetic field monitors with automatic shielding" at bounding box center [384, 265] width 348 height 21
click at [308, 291] on div "Temperature sensors" at bounding box center [384, 301] width 348 height 21
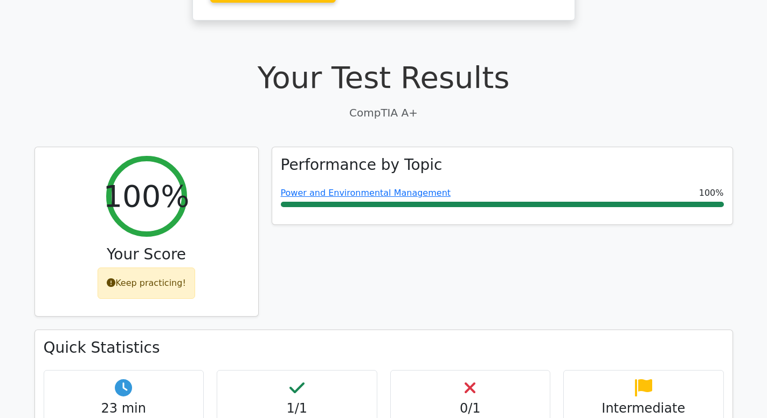
scroll to position [232, 0]
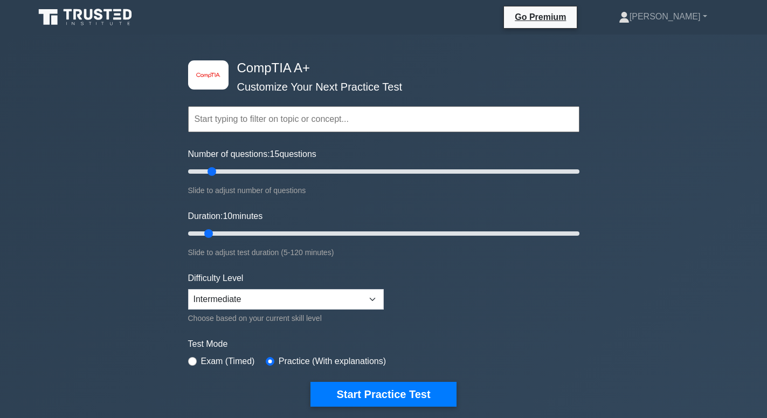
type input "10"
drag, startPoint x: 207, startPoint y: 170, endPoint x: 199, endPoint y: 175, distance: 9.4
click at [199, 175] on input "Number of questions: 10 questions" at bounding box center [383, 171] width 391 height 13
drag, startPoint x: 209, startPoint y: 236, endPoint x: 238, endPoint y: 238, distance: 29.2
type input "20"
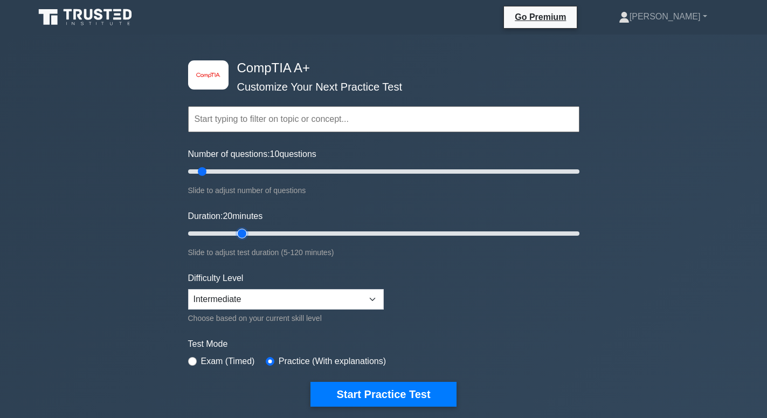
click at [238, 238] on input "Duration: 20 minutes" at bounding box center [383, 233] width 391 height 13
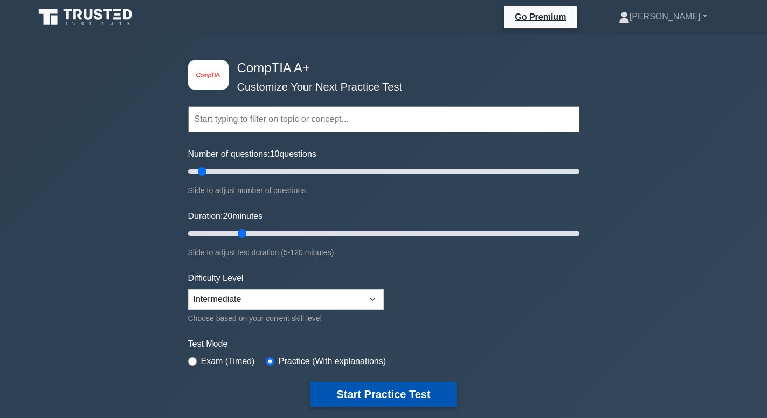
click at [362, 397] on button "Start Practice Test" at bounding box center [383, 394] width 146 height 25
click at [340, 394] on button "Start Practice Test" at bounding box center [383, 394] width 146 height 25
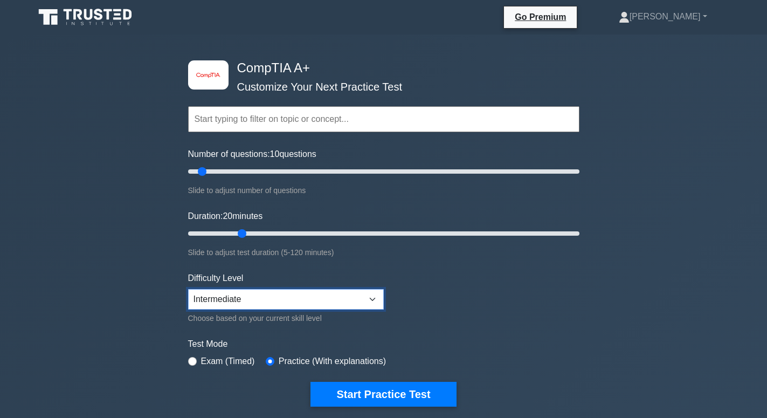
click at [188, 289] on select "Beginner Intermediate Expert" at bounding box center [286, 299] width 196 height 20
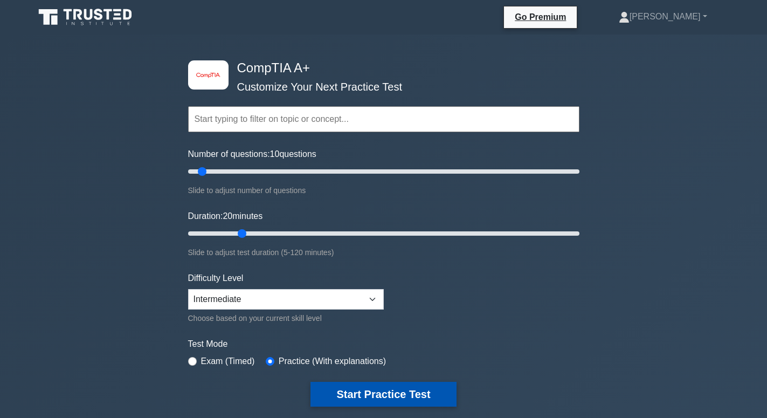
drag, startPoint x: 264, startPoint y: 289, endPoint x: 320, endPoint y: 398, distance: 122.2
click at [323, 398] on button "Start Practice Test" at bounding box center [383, 394] width 146 height 25
click at [342, 403] on button "Start Practice Test" at bounding box center [383, 394] width 146 height 25
click at [393, 391] on button "Start Practice Test" at bounding box center [383, 394] width 146 height 25
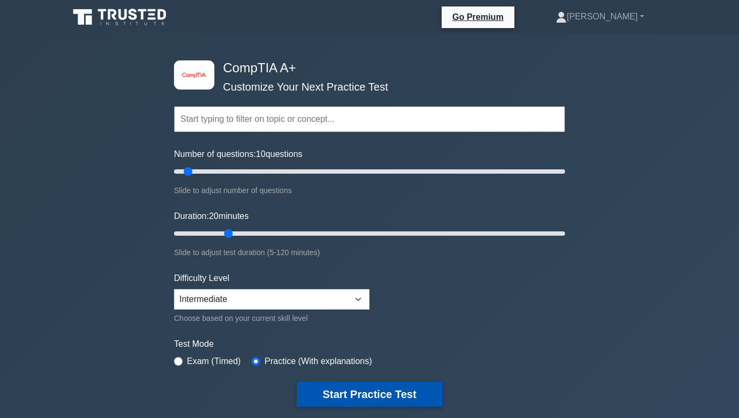
click at [389, 390] on button "Start Practice Test" at bounding box center [370, 394] width 146 height 25
click at [344, 392] on button "Start Practice Test" at bounding box center [370, 394] width 146 height 25
click at [328, 398] on button "Start Practice Test" at bounding box center [370, 394] width 146 height 25
click at [312, 384] on button "Start Practice Test" at bounding box center [370, 394] width 146 height 25
click at [321, 401] on button "Start Practice Test" at bounding box center [370, 394] width 146 height 25
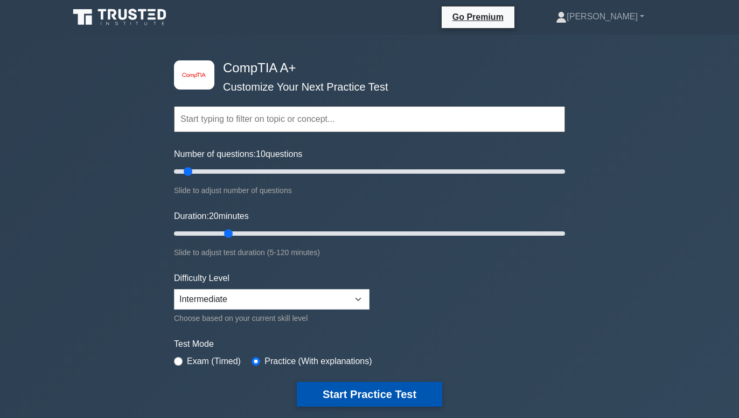
click at [323, 394] on button "Start Practice Test" at bounding box center [370, 394] width 146 height 25
click at [324, 393] on button "Start Practice Test" at bounding box center [370, 394] width 146 height 25
click at [335, 396] on button "Start Practice Test" at bounding box center [370, 394] width 146 height 25
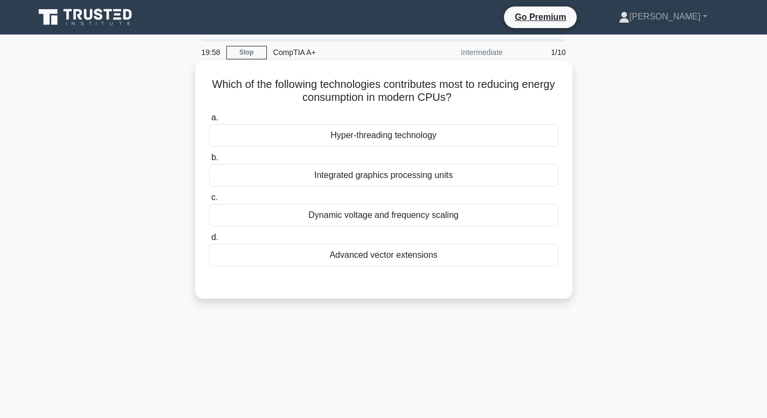
drag, startPoint x: 213, startPoint y: 79, endPoint x: 472, endPoint y: 91, distance: 259.0
click at [470, 94] on h5 "Which of the following technologies contributes most to reducing energy consump…" at bounding box center [383, 91] width 351 height 27
drag, startPoint x: 298, startPoint y: 138, endPoint x: 462, endPoint y: 262, distance: 205.4
click at [460, 264] on div "a. Hyper-threading technology b. Integrated graphics processing units c. d." at bounding box center [384, 189] width 362 height 160
copy div "Hyper-threading technology b. Integrated graphics processing units c. Dynamic v…"
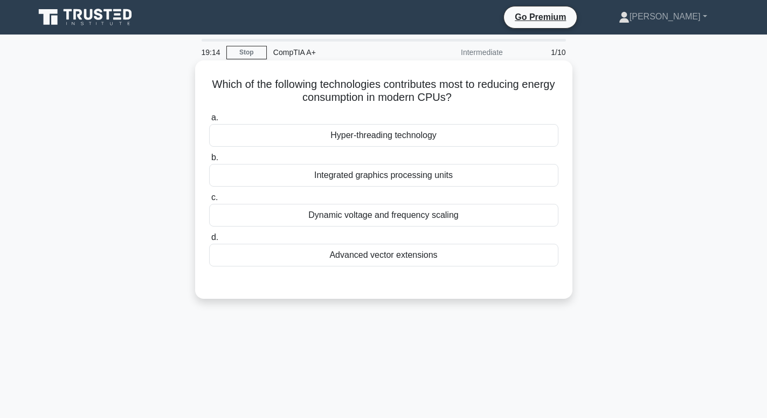
click at [366, 259] on div "Advanced vector extensions" at bounding box center [383, 255] width 349 height 23
click at [209, 241] on input "d. Advanced vector extensions" at bounding box center [209, 237] width 0 height 7
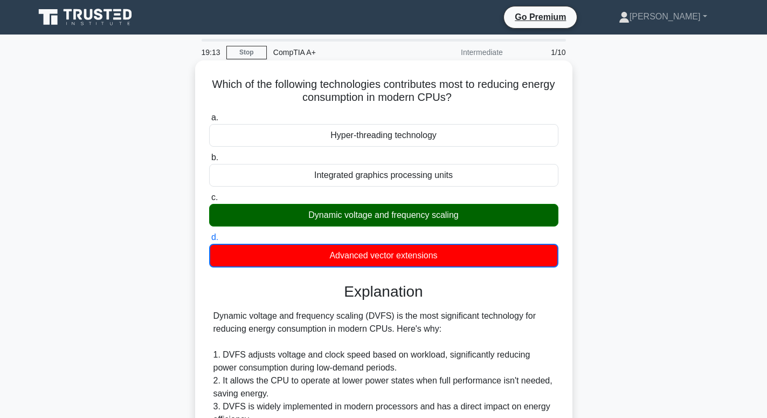
click at [371, 224] on div "Dynamic voltage and frequency scaling" at bounding box center [383, 215] width 349 height 23
click at [209, 201] on input "c. Dynamic voltage and frequency scaling" at bounding box center [209, 197] width 0 height 7
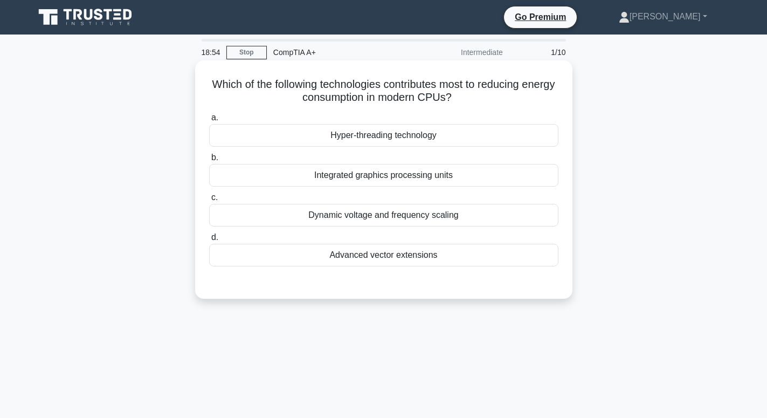
drag, startPoint x: 0, startPoint y: 0, endPoint x: 360, endPoint y: 218, distance: 421.0
click at [360, 217] on div "Dynamic voltage and frequency scaling" at bounding box center [383, 215] width 349 height 23
drag, startPoint x: 360, startPoint y: 218, endPoint x: 355, endPoint y: 220, distance: 5.8
click at [358, 224] on div "Dynamic voltage and frequency scaling" at bounding box center [383, 215] width 349 height 23
click at [343, 220] on div "Dynamic voltage and frequency scaling" at bounding box center [383, 215] width 349 height 23
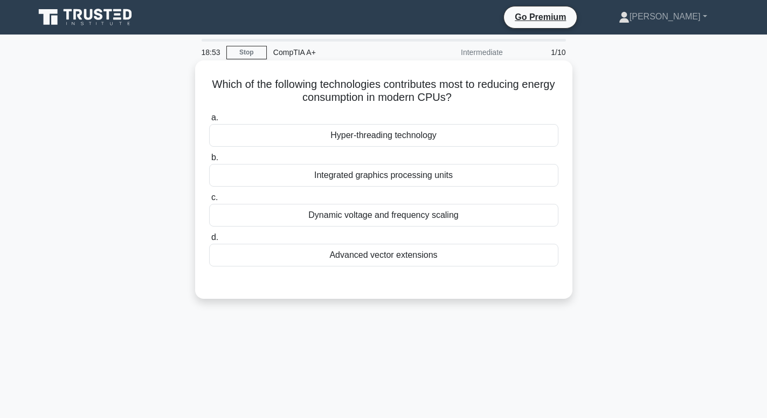
click at [209, 201] on input "c. Dynamic voltage and frequency scaling" at bounding box center [209, 197] width 0 height 7
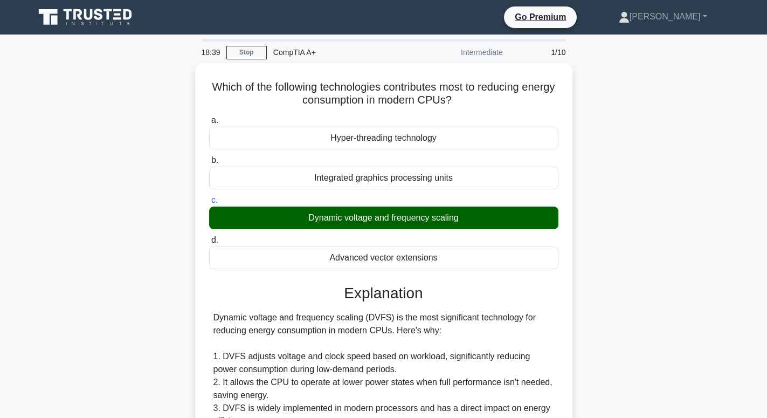
click at [543, 49] on div "1/10" at bounding box center [540, 52] width 63 height 22
click at [546, 51] on div "1/10" at bounding box center [540, 52] width 63 height 22
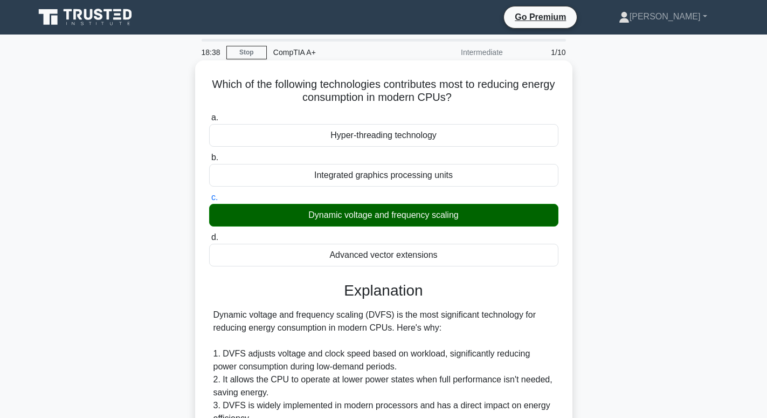
click at [445, 216] on div "Dynamic voltage and frequency scaling" at bounding box center [383, 215] width 349 height 23
click at [209, 201] on input "c. Dynamic voltage and frequency scaling" at bounding box center [209, 197] width 0 height 7
click at [444, 212] on div "Dynamic voltage and frequency scaling" at bounding box center [383, 215] width 349 height 23
click at [209, 201] on input "c. Dynamic voltage and frequency scaling" at bounding box center [209, 197] width 0 height 7
click at [444, 212] on div "Dynamic voltage and frequency scaling" at bounding box center [383, 215] width 349 height 23
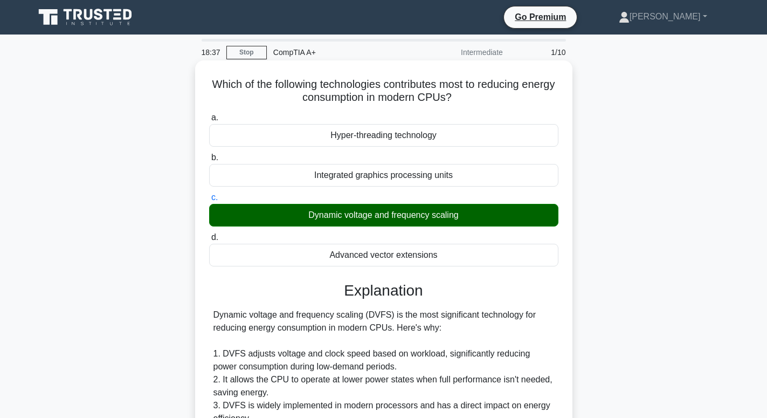
click at [209, 201] on input "c. Dynamic voltage and frequency scaling" at bounding box center [209, 197] width 0 height 7
click at [442, 214] on div "Dynamic voltage and frequency scaling" at bounding box center [383, 215] width 349 height 23
click at [488, 214] on div "Dynamic voltage and frequency scaling" at bounding box center [383, 215] width 349 height 23
click at [209, 201] on input "c. Dynamic voltage and frequency scaling" at bounding box center [209, 197] width 0 height 7
click at [483, 213] on div "Dynamic voltage and frequency scaling" at bounding box center [383, 215] width 349 height 23
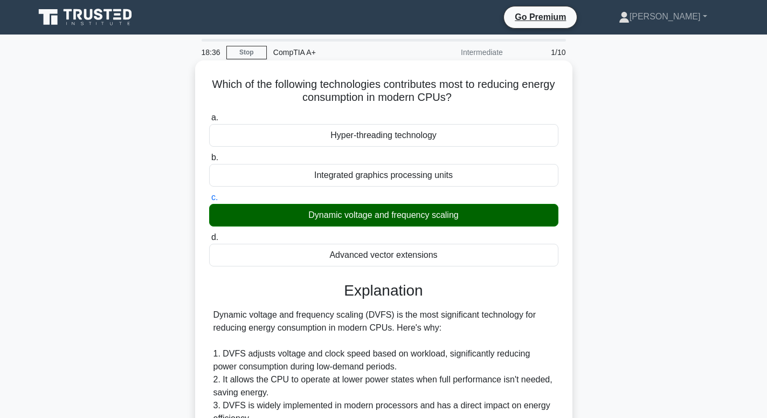
click at [209, 201] on input "c. Dynamic voltage and frequency scaling" at bounding box center [209, 197] width 0 height 7
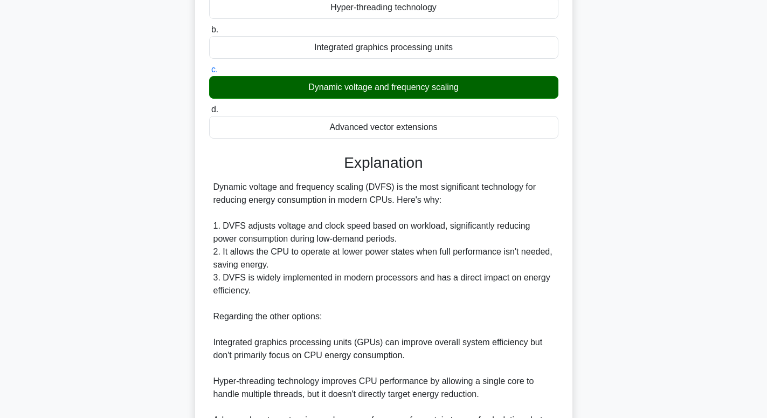
scroll to position [287, 0]
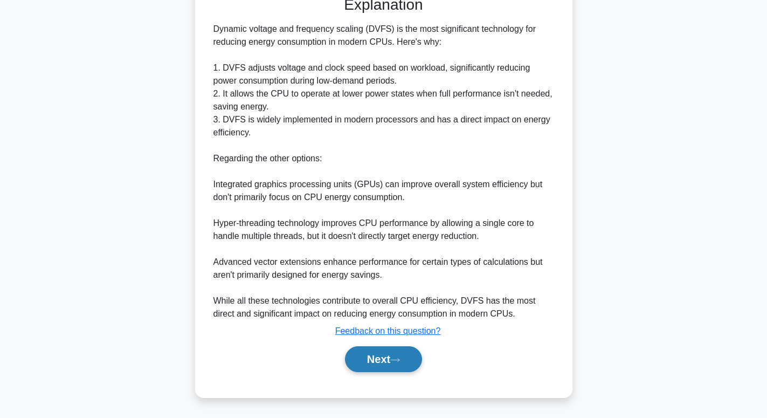
click at [391, 361] on button "Next" at bounding box center [383, 359] width 77 height 26
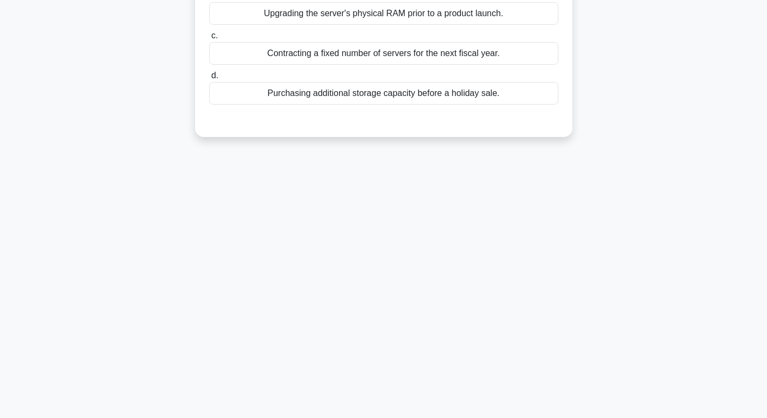
scroll to position [0, 0]
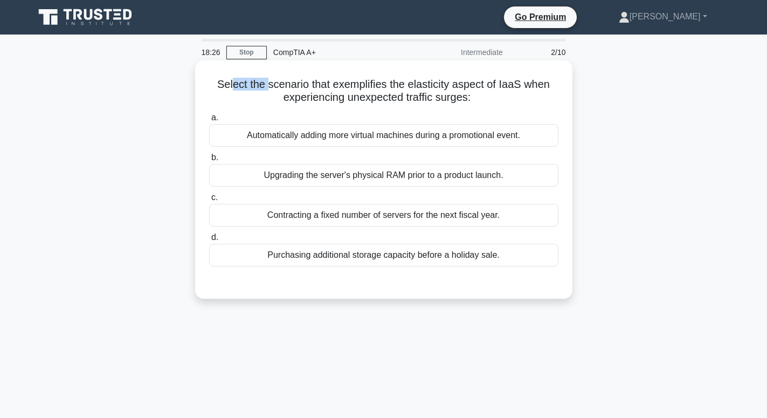
drag, startPoint x: 269, startPoint y: 95, endPoint x: 271, endPoint y: 87, distance: 8.8
click at [272, 88] on div "Select the scenario that exemplifies the elasticity aspect of IaaS when experie…" at bounding box center [383, 180] width 369 height 230
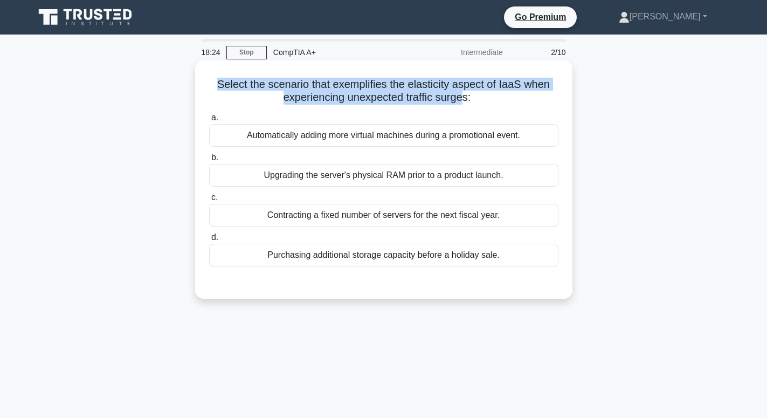
drag, startPoint x: 221, startPoint y: 83, endPoint x: 460, endPoint y: 103, distance: 240.2
click at [460, 103] on h5 "Select the scenario that exemplifies the elasticity aspect of IaaS when experie…" at bounding box center [383, 91] width 351 height 27
drag, startPoint x: 240, startPoint y: 139, endPoint x: 542, endPoint y: 278, distance: 332.5
click at [547, 284] on div "a. Automatically adding more virtual machines during a promotional event. b. Up…" at bounding box center [383, 197] width 351 height 177
click at [476, 178] on div "Upgrading the server's physical RAM prior to a product launch." at bounding box center [383, 175] width 349 height 23
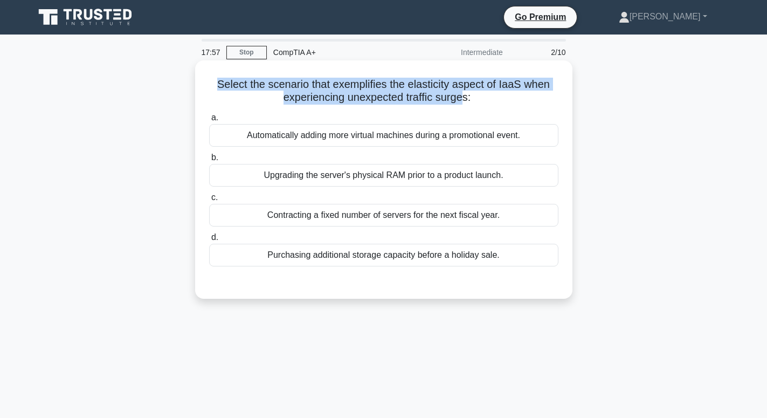
click at [209, 161] on input "b. Upgrading the server's physical RAM prior to a product launch." at bounding box center [209, 157] width 0 height 7
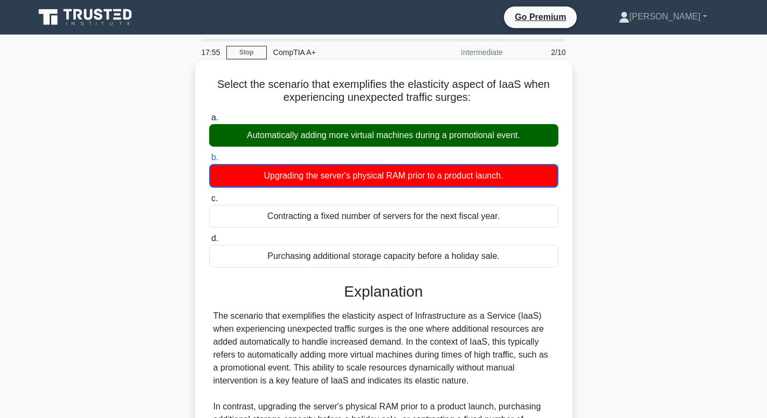
scroll to position [164, 0]
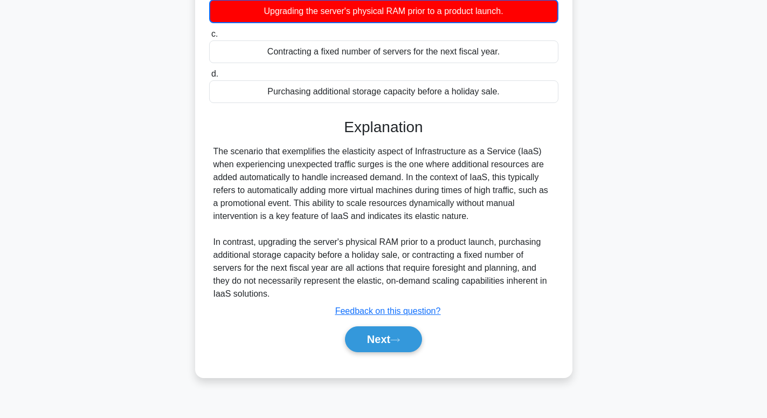
click at [398, 356] on div "Next" at bounding box center [383, 339] width 349 height 34
click at [407, 334] on button "Next" at bounding box center [383, 339] width 77 height 26
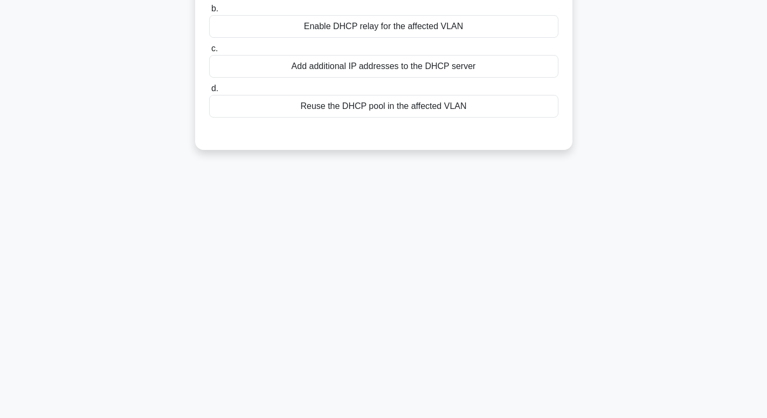
scroll to position [0, 0]
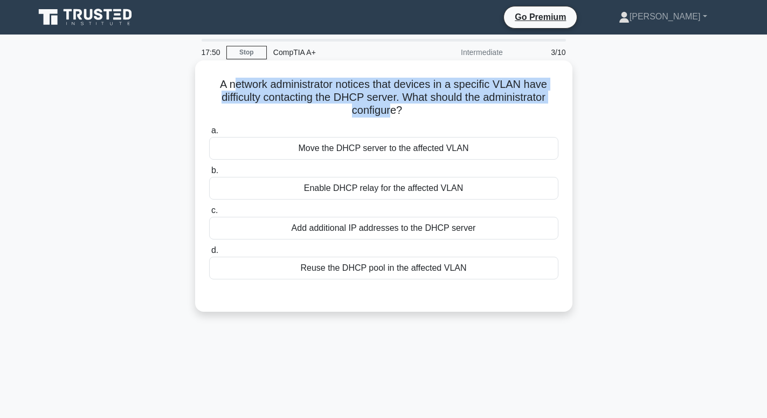
drag, startPoint x: 279, startPoint y: 107, endPoint x: 327, endPoint y: 93, distance: 50.0
click at [365, 105] on h5 "A network administrator notices that devices in a specific VLAN have difficulty…" at bounding box center [383, 98] width 351 height 40
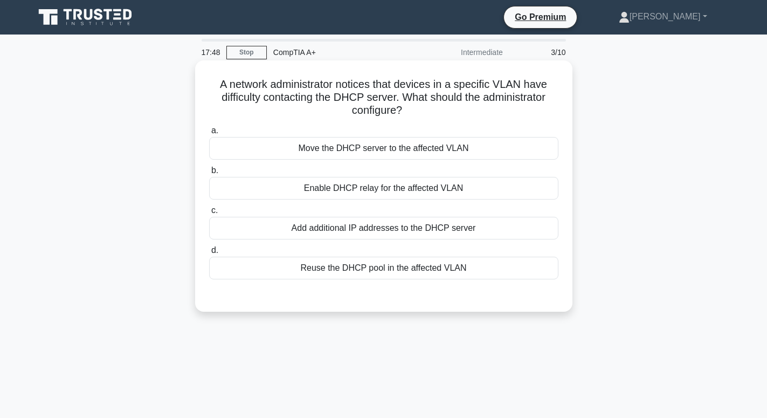
drag, startPoint x: 213, startPoint y: 87, endPoint x: 417, endPoint y: 111, distance: 204.6
click at [417, 111] on h5 "A network administrator notices that devices in a specific VLAN have difficulty…" at bounding box center [383, 98] width 351 height 40
drag, startPoint x: 350, startPoint y: 156, endPoint x: 569, endPoint y: 265, distance: 243.9
click at [571, 274] on div "A network administrator notices that devices in a specific VLAN have difficulty…" at bounding box center [383, 185] width 377 height 251
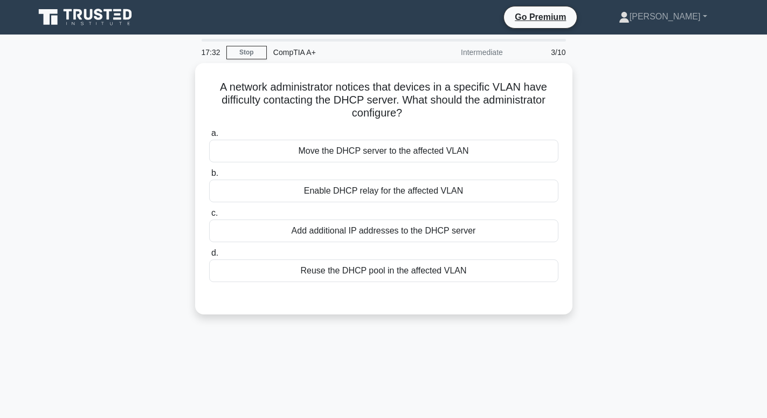
drag, startPoint x: 569, startPoint y: 265, endPoint x: 572, endPoint y: 259, distance: 7.0
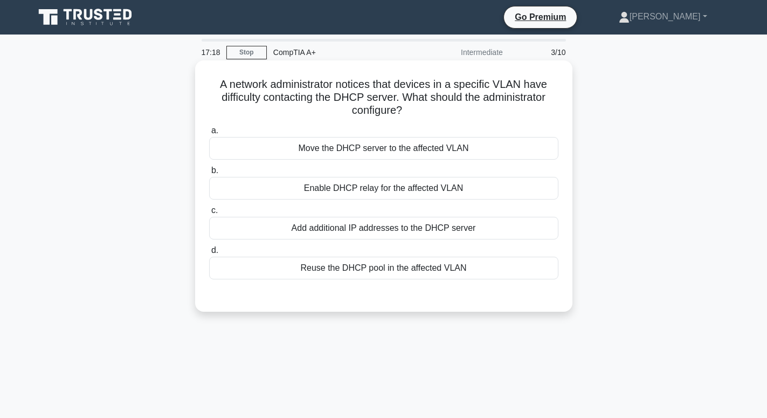
click at [446, 231] on div "Add additional IP addresses to the DHCP server" at bounding box center [383, 228] width 349 height 23
click at [209, 214] on input "c. Add additional IP addresses to the DHCP server" at bounding box center [209, 210] width 0 height 7
click at [319, 236] on div "Add additional IP addresses to the DHCP server" at bounding box center [383, 228] width 349 height 23
click at [209, 214] on input "c. Add additional IP addresses to the DHCP server" at bounding box center [209, 210] width 0 height 7
click at [379, 189] on div "Enable DHCP relay for the affected VLAN" at bounding box center [383, 188] width 349 height 23
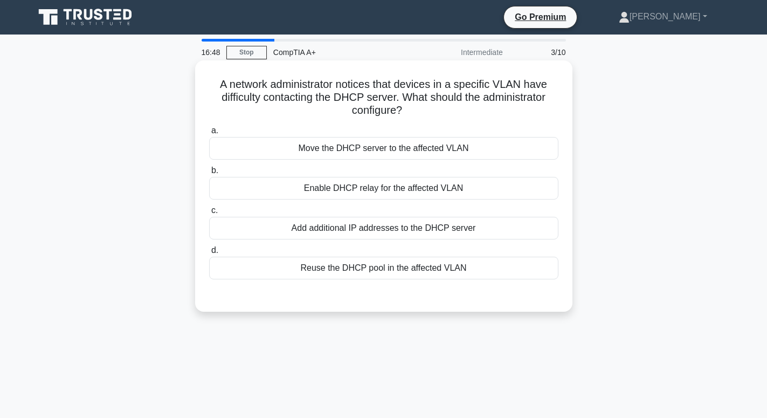
click at [379, 187] on div "Enable DHCP relay for the affected VLAN" at bounding box center [383, 188] width 349 height 23
click at [209, 174] on input "b. Enable DHCP relay for the affected VLAN" at bounding box center [209, 170] width 0 height 7
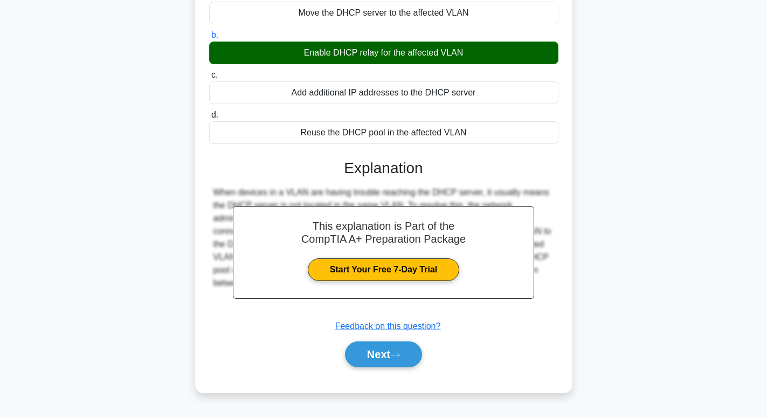
scroll to position [164, 0]
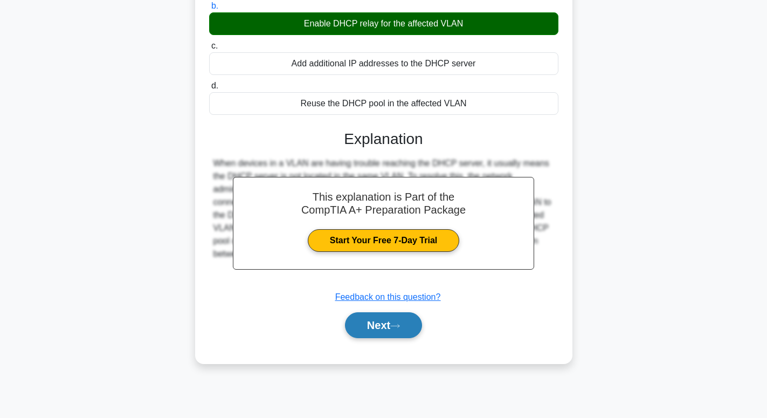
click at [404, 319] on button "Next" at bounding box center [383, 325] width 77 height 26
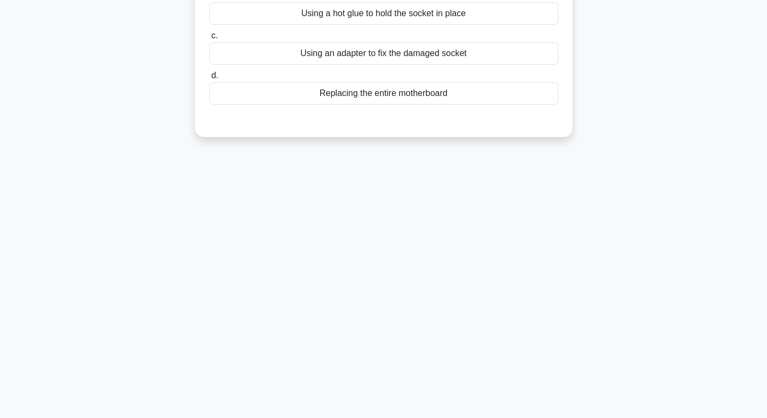
scroll to position [0, 0]
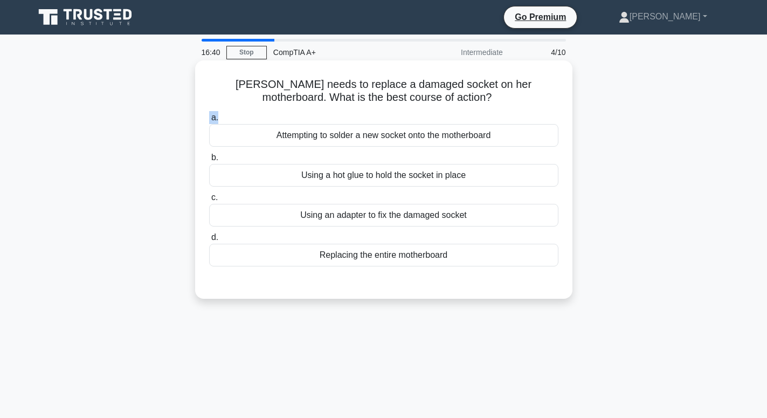
drag, startPoint x: 192, startPoint y: 103, endPoint x: 276, endPoint y: 108, distance: 84.8
click at [380, 109] on div "[PERSON_NAME] needs to replace a damaged socket on her motherboard. What is the…" at bounding box center [383, 188] width 711 height 251
drag, startPoint x: 200, startPoint y: 80, endPoint x: 511, endPoint y: 109, distance: 312.3
click at [511, 109] on div "[PERSON_NAME] needs to replace a damaged socket on her motherboard. What is the…" at bounding box center [383, 180] width 369 height 230
drag, startPoint x: 339, startPoint y: 130, endPoint x: 224, endPoint y: 134, distance: 115.4
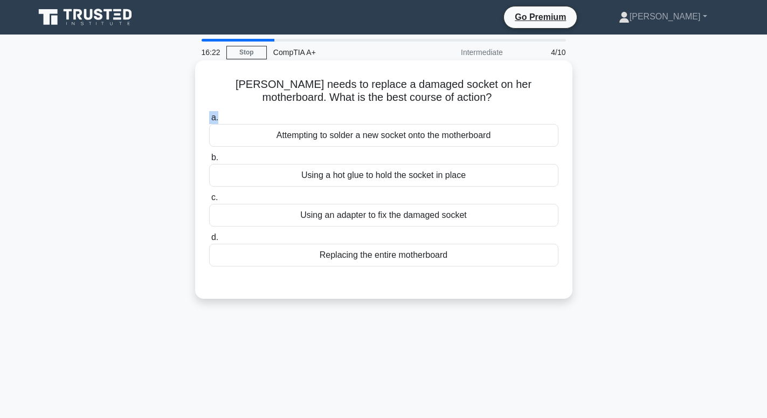
click at [409, 135] on label "a. Attempting to solder a new socket onto the motherboard" at bounding box center [383, 129] width 349 height 36
drag, startPoint x: 260, startPoint y: 144, endPoint x: 494, endPoint y: 258, distance: 260.3
click at [494, 258] on div "a. Attempting to solder a new socket onto the motherboard b. Using a hot glue t…" at bounding box center [384, 189] width 362 height 160
drag, startPoint x: 494, startPoint y: 258, endPoint x: 467, endPoint y: 244, distance: 29.9
click at [489, 257] on div "Replacing the entire motherboard" at bounding box center [383, 255] width 349 height 23
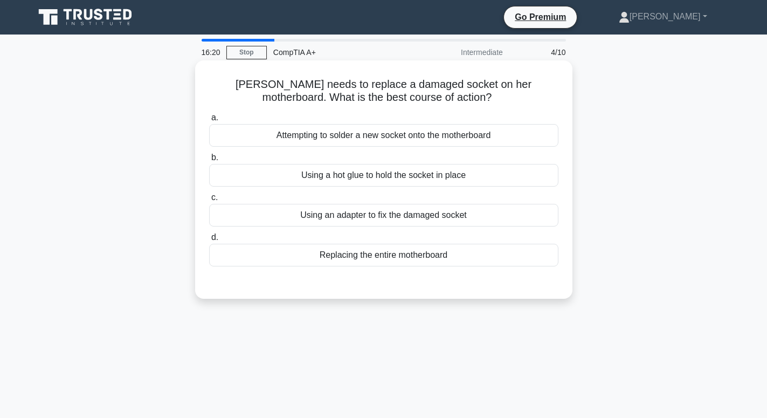
drag, startPoint x: 451, startPoint y: 234, endPoint x: 446, endPoint y: 218, distance: 17.0
drag, startPoint x: 205, startPoint y: 116, endPoint x: 462, endPoint y: 251, distance: 290.0
click at [462, 251] on div "Susan needs to replace a damaged socket on her motherboard. What is the best co…" at bounding box center [383, 180] width 369 height 230
drag, startPoint x: 461, startPoint y: 247, endPoint x: 467, endPoint y: 238, distance: 10.2
copy div "a. Attempting to solder a new socket onto the motherboard b. Using a hot glue t…"
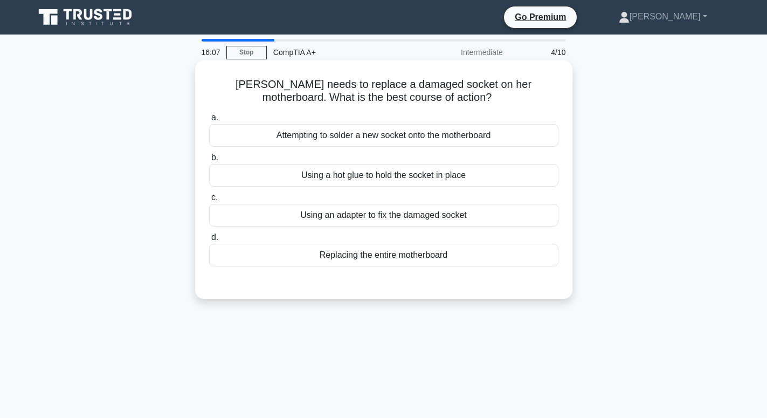
drag, startPoint x: 381, startPoint y: 162, endPoint x: 375, endPoint y: 162, distance: 6.5
copy div "a. Attempting to solder a new socket onto the motherboard b. Using a hot glue t…"
click at [407, 217] on div "Using an adapter to fix the damaged socket" at bounding box center [383, 215] width 349 height 23
click at [209, 201] on input "c. Using an adapter to fix the damaged socket" at bounding box center [209, 197] width 0 height 7
click at [348, 254] on div "Replacing the entire motherboard" at bounding box center [383, 255] width 349 height 23
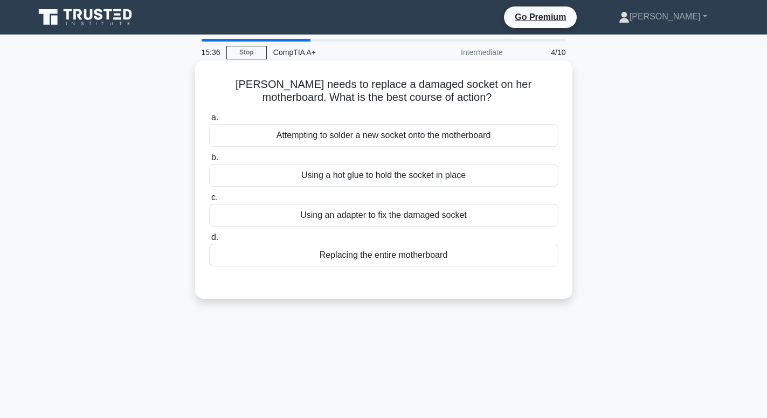
click at [209, 241] on input "d. Replacing the entire motherboard" at bounding box center [209, 237] width 0 height 7
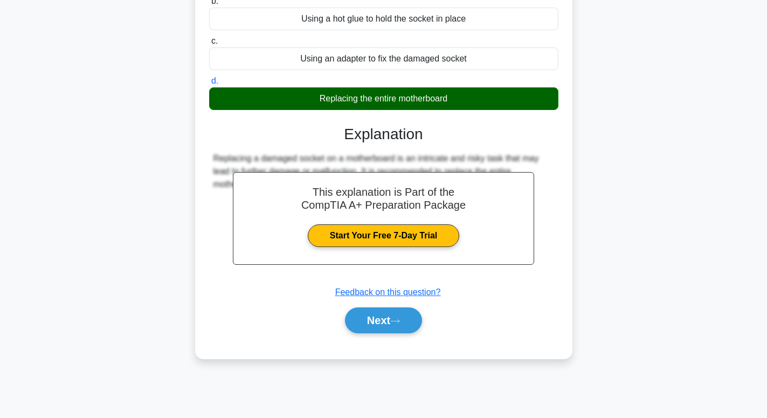
scroll to position [164, 0]
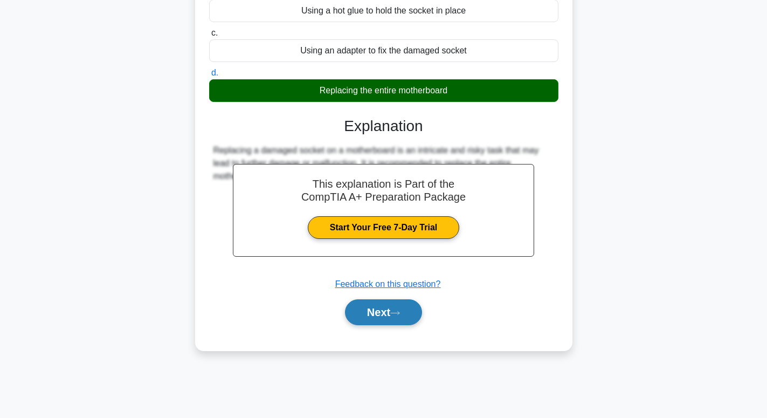
drag, startPoint x: 388, startPoint y: 316, endPoint x: 386, endPoint y: 304, distance: 12.6
click at [387, 313] on button "Next" at bounding box center [383, 312] width 77 height 26
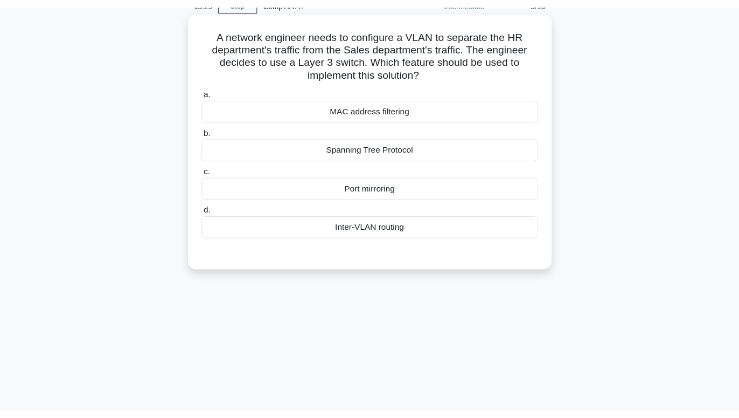
scroll to position [0, 0]
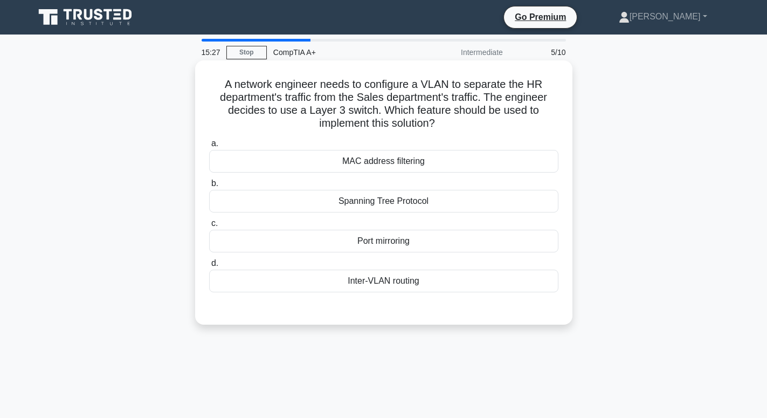
click at [382, 238] on div "Port mirroring" at bounding box center [383, 241] width 349 height 23
click at [209, 227] on input "c. Port mirroring" at bounding box center [209, 223] width 0 height 7
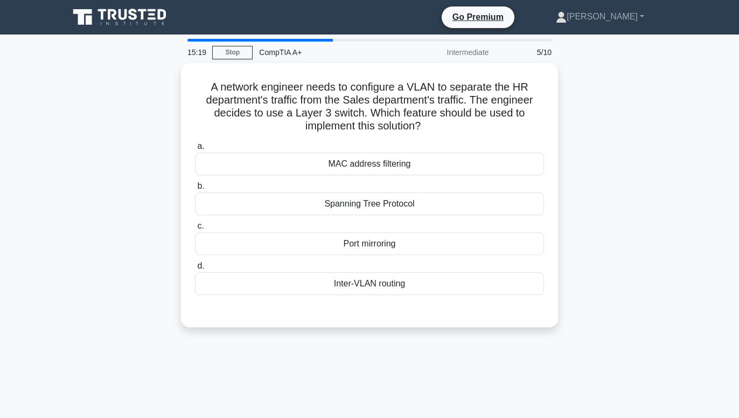
click at [364, 283] on div "Inter-VLAN routing" at bounding box center [369, 283] width 349 height 23
click at [195, 269] on input "d. Inter-VLAN routing" at bounding box center [195, 265] width 0 height 7
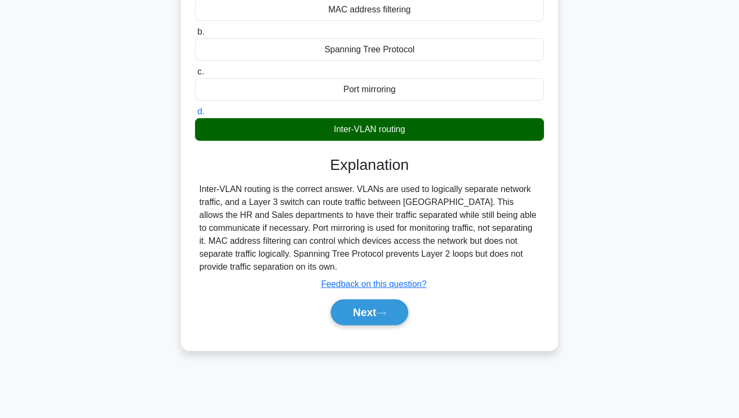
scroll to position [164, 0]
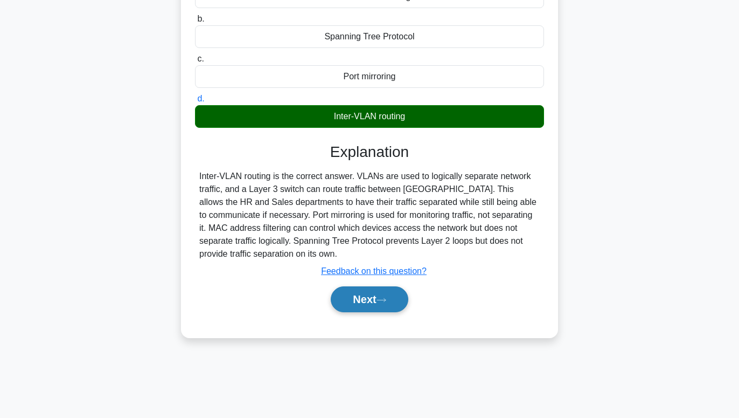
click at [371, 294] on button "Next" at bounding box center [369, 299] width 77 height 26
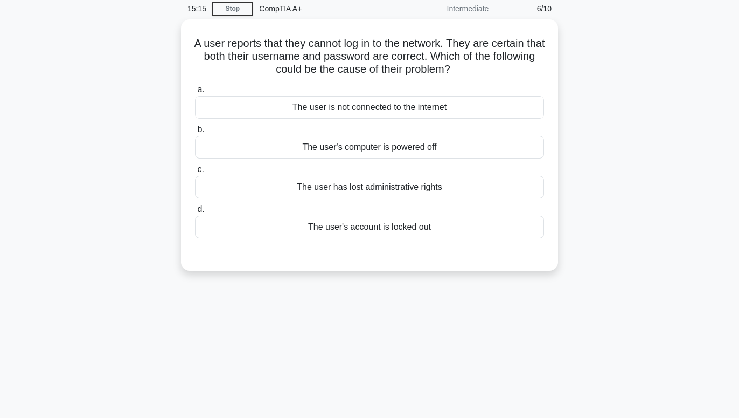
scroll to position [0, 0]
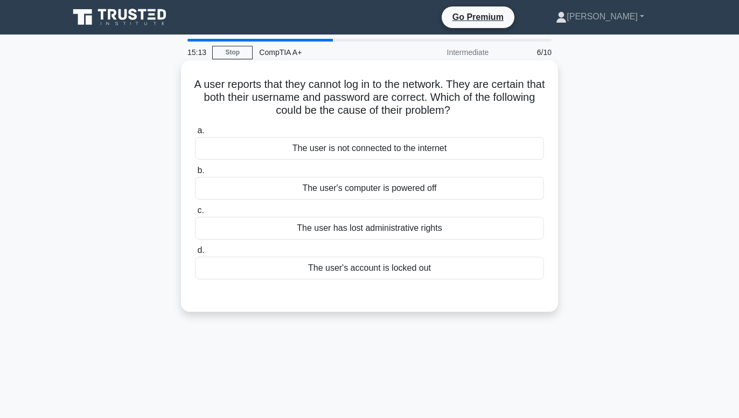
click at [287, 189] on div "The user's computer is powered off" at bounding box center [369, 188] width 349 height 23
click at [195, 174] on input "b. The user's computer is powered off" at bounding box center [195, 170] width 0 height 7
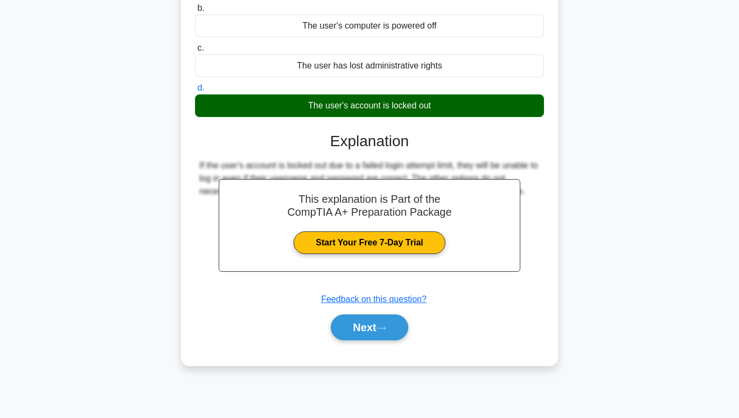
scroll to position [164, 0]
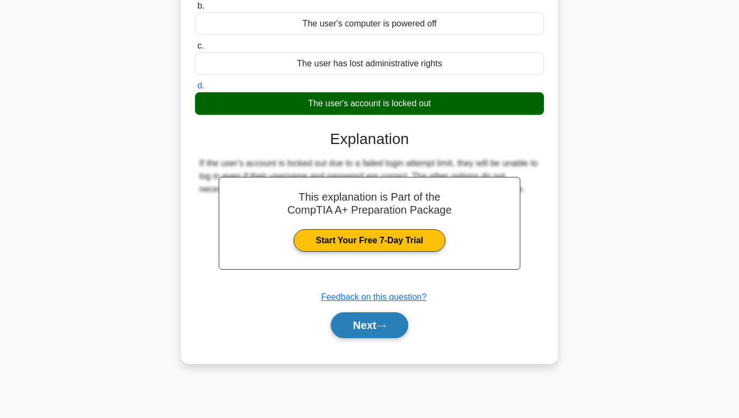
click at [385, 333] on button "Next" at bounding box center [369, 325] width 77 height 26
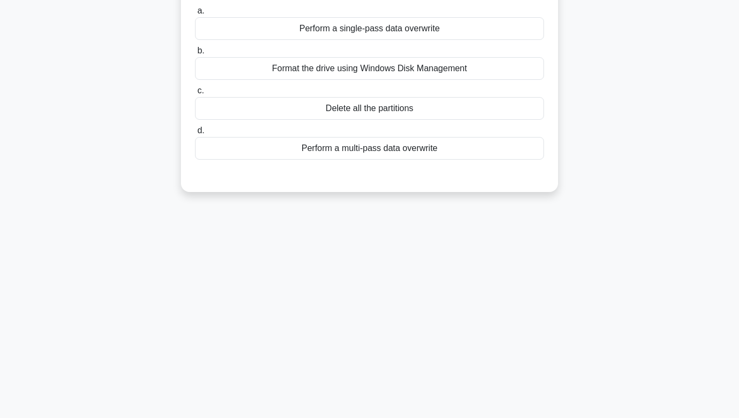
scroll to position [0, 0]
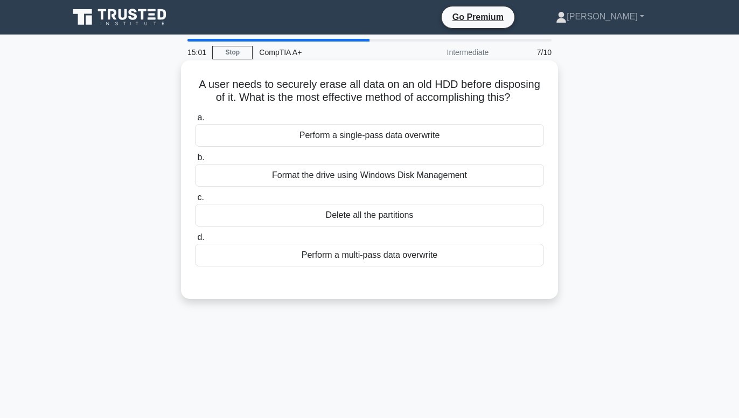
click at [300, 140] on div "Perform a single-pass data overwrite" at bounding box center [369, 135] width 349 height 23
click at [195, 121] on input "a. Perform a single-pass data overwrite" at bounding box center [195, 117] width 0 height 7
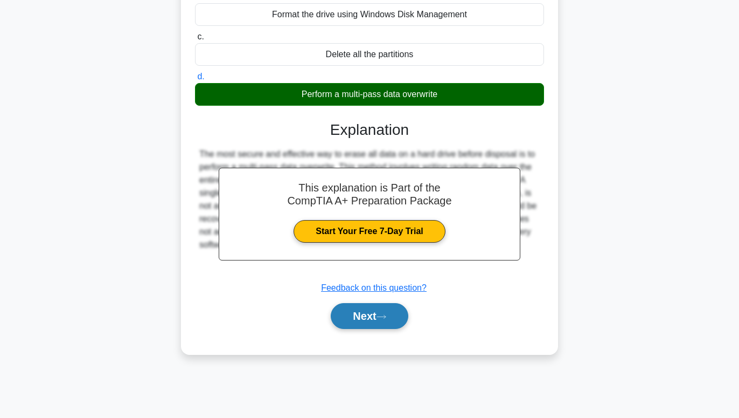
scroll to position [164, 0]
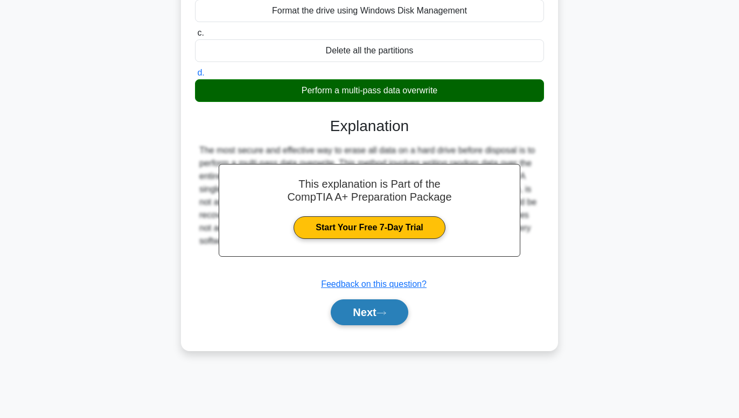
click at [376, 304] on button "Next" at bounding box center [369, 312] width 77 height 26
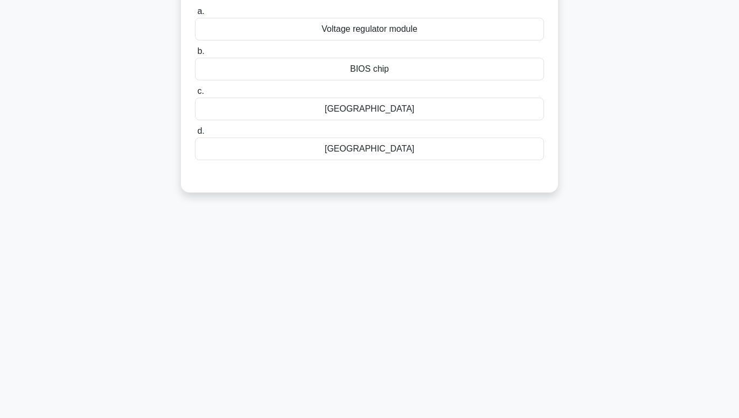
scroll to position [0, 0]
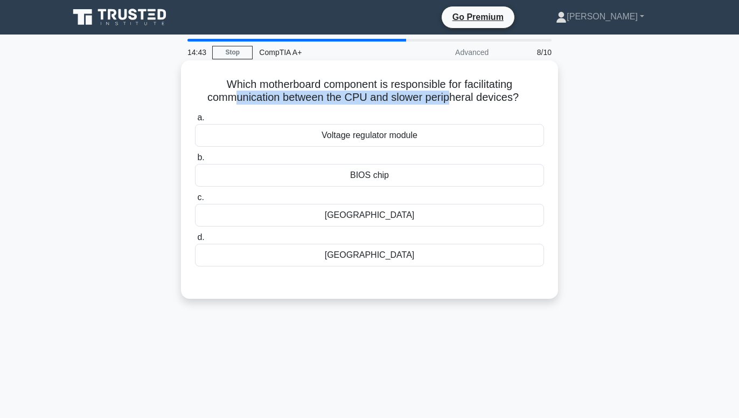
drag, startPoint x: 237, startPoint y: 93, endPoint x: 446, endPoint y: 94, distance: 209.1
click at [447, 95] on h5 "Which motherboard component is responsible for facilitating communication betwe…" at bounding box center [369, 91] width 351 height 27
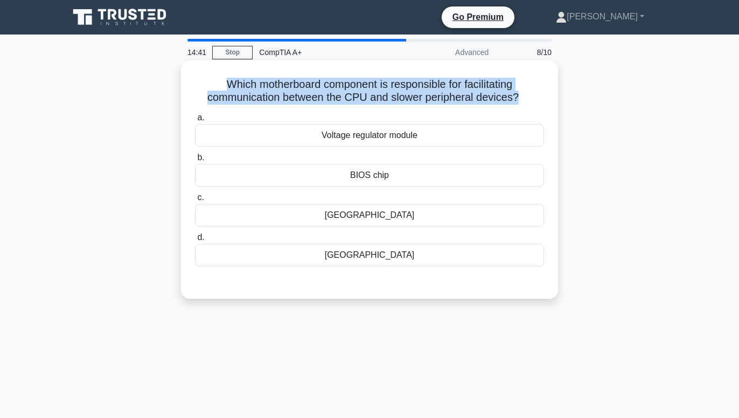
drag, startPoint x: 217, startPoint y: 88, endPoint x: 516, endPoint y: 91, distance: 299.7
click at [516, 91] on h5 "Which motherboard component is responsible for facilitating communication betwe…" at bounding box center [369, 91] width 351 height 27
copy h5 "Which motherboard component is responsible for facilitating communication betwe…"
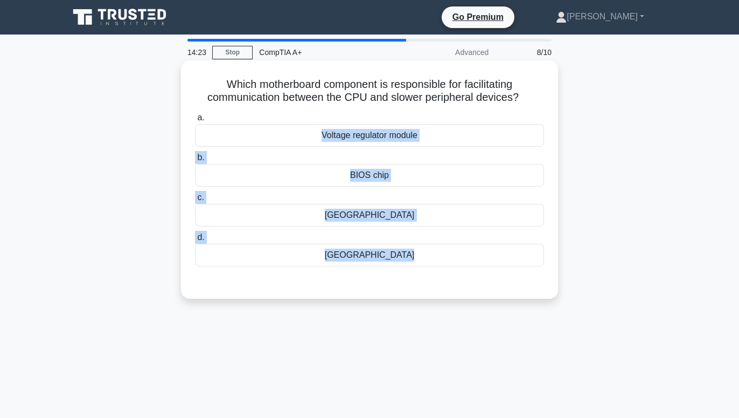
drag, startPoint x: 307, startPoint y: 118, endPoint x: 467, endPoint y: 274, distance: 223.3
click at [467, 274] on div "a. Voltage regulator module b. BIOS chip c. d." at bounding box center [369, 197] width 351 height 177
copy div "Voltage regulator module b. BIOS chip c. Northbridge d. Southbridge"
click at [349, 140] on div "Voltage regulator module" at bounding box center [369, 135] width 349 height 23
click at [195, 121] on input "a. Voltage regulator module" at bounding box center [195, 117] width 0 height 7
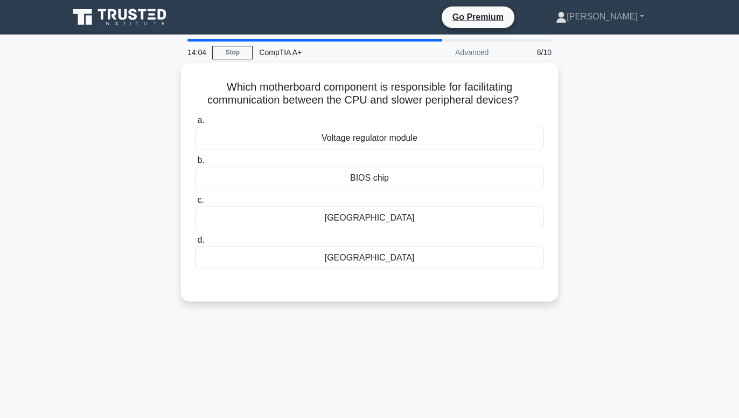
click at [336, 254] on div "[GEOGRAPHIC_DATA]" at bounding box center [369, 257] width 349 height 23
click at [195, 244] on input "d. [GEOGRAPHIC_DATA]" at bounding box center [195, 240] width 0 height 7
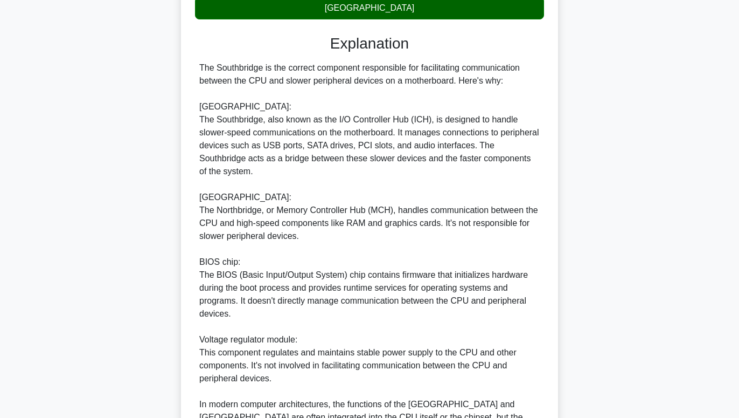
scroll to position [364, 0]
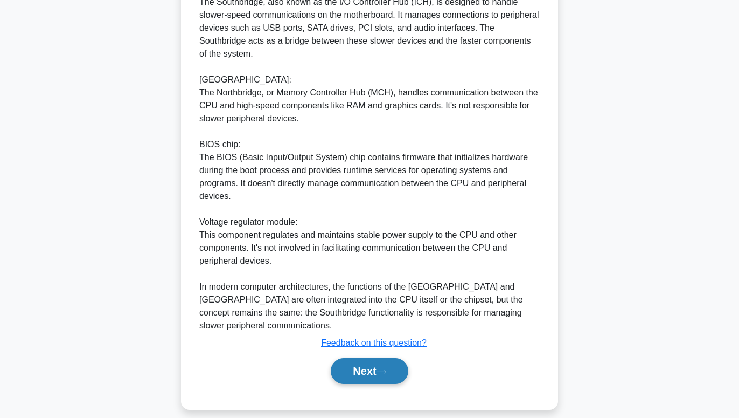
click at [375, 358] on button "Next" at bounding box center [369, 371] width 77 height 26
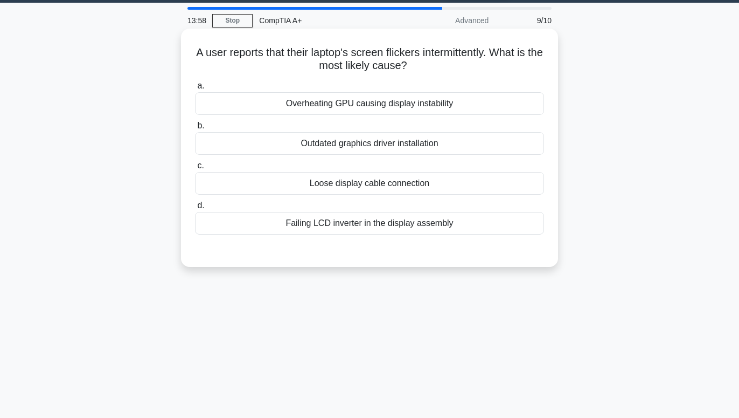
scroll to position [0, 0]
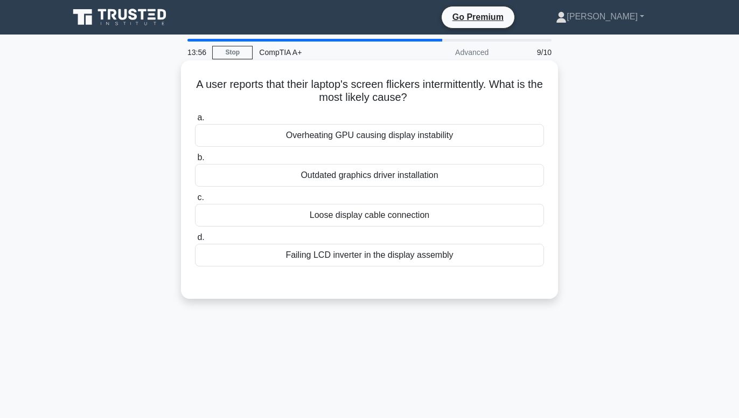
drag, startPoint x: 209, startPoint y: 85, endPoint x: 535, endPoint y: 105, distance: 326.7
click at [535, 105] on h5 "A user reports that their laptop's screen flickers intermittently. What is the …" at bounding box center [369, 91] width 351 height 27
drag, startPoint x: 273, startPoint y: 133, endPoint x: 454, endPoint y: 260, distance: 220.8
click at [455, 267] on div "a. Overheating GPU causing display instability b. Outdated graphics driver inst…" at bounding box center [370, 189] width 362 height 160
drag, startPoint x: 454, startPoint y: 260, endPoint x: 458, endPoint y: 252, distance: 8.9
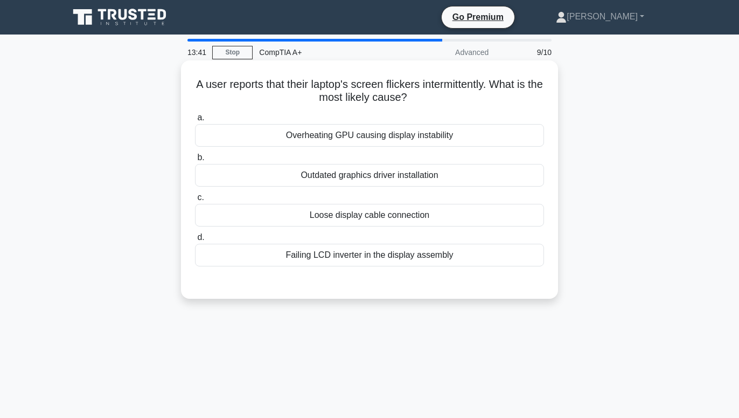
copy div "Overheating GPU causing display instability b. Outdated graphics driver install…"
click at [392, 212] on div "Loose display cable connection" at bounding box center [369, 215] width 349 height 23
click at [195, 201] on input "c. Loose display cable connection" at bounding box center [195, 197] width 0 height 7
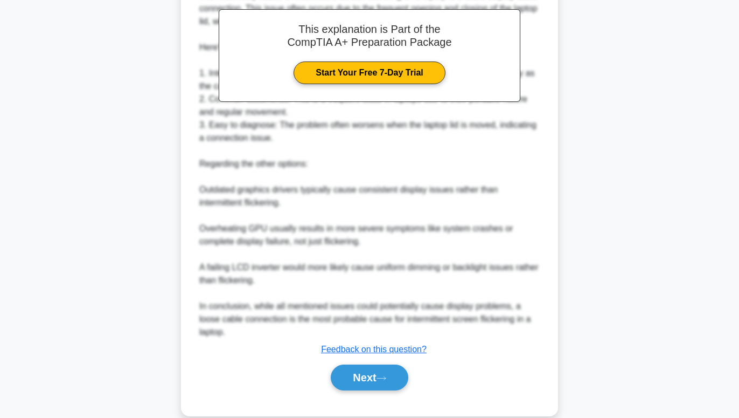
scroll to position [338, 0]
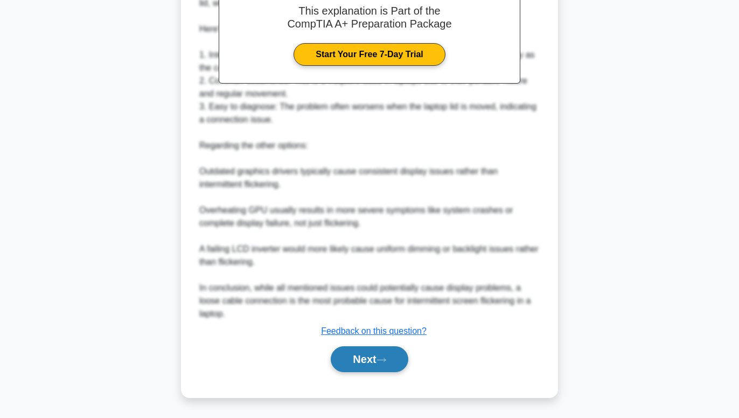
click at [351, 365] on button "Next" at bounding box center [369, 359] width 77 height 26
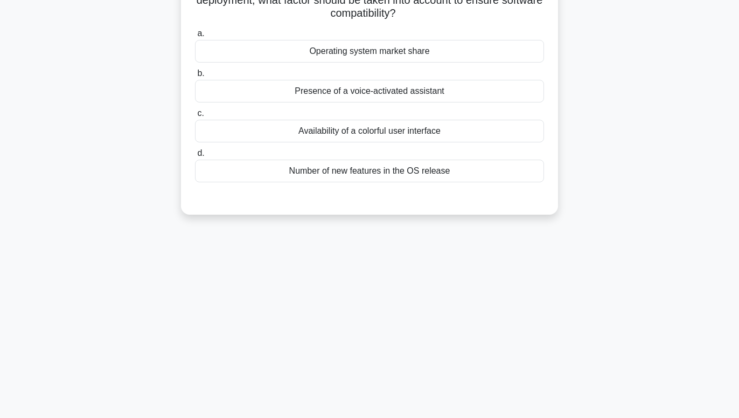
scroll to position [0, 0]
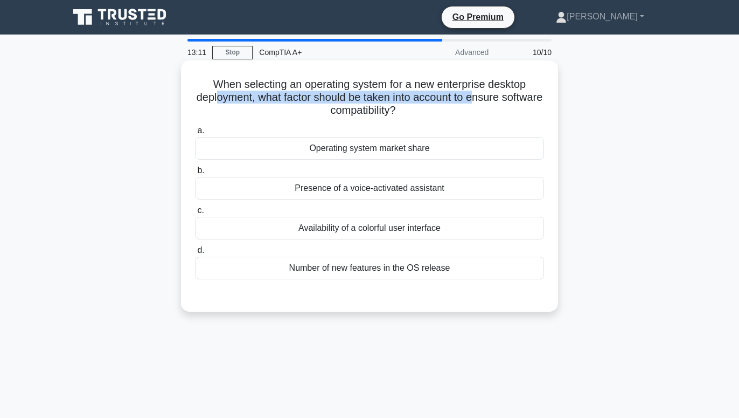
drag, startPoint x: 217, startPoint y: 90, endPoint x: 386, endPoint y: 67, distance: 171.3
click at [473, 88] on h5 "When selecting an operating system for a new enterprise desktop deployment, wha…" at bounding box center [369, 98] width 351 height 40
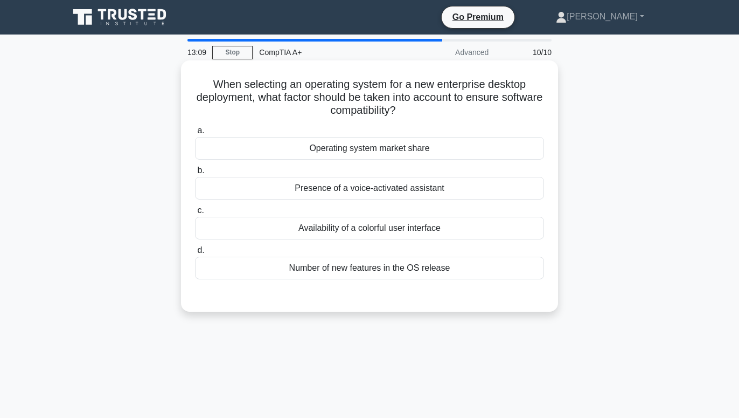
drag, startPoint x: 195, startPoint y: 89, endPoint x: 528, endPoint y: 109, distance: 333.1
click at [528, 109] on div "When selecting an operating system for a new enterprise desktop deployment, wha…" at bounding box center [369, 186] width 369 height 243
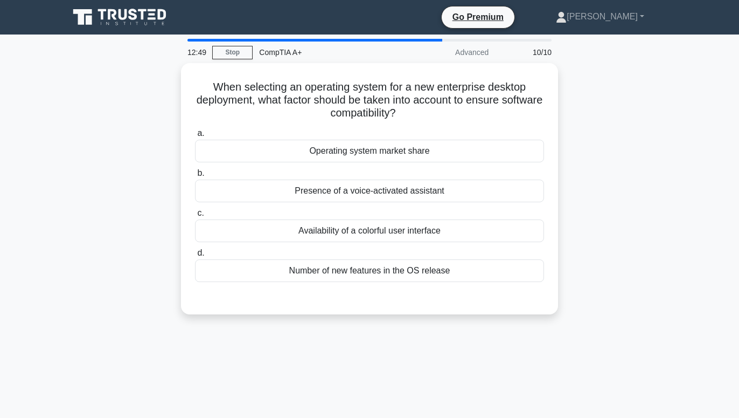
drag, startPoint x: 299, startPoint y: 148, endPoint x: 584, endPoint y: 286, distance: 317.0
click at [586, 287] on div "When selecting an operating system for a new enterprise desktop deployment, wha…" at bounding box center [370, 195] width 614 height 264
drag, startPoint x: 581, startPoint y: 282, endPoint x: 577, endPoint y: 266, distance: 16.7
copy div "Operating system market share b. Presence of a voice-activated assistant c. Ava…"
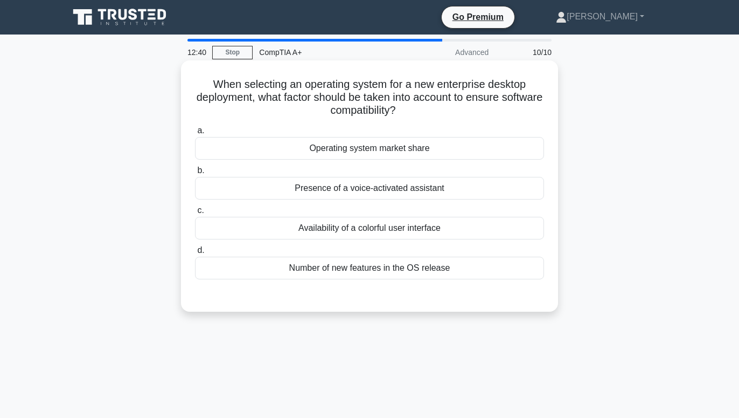
click at [359, 223] on div "Availability of a colorful user interface" at bounding box center [369, 228] width 349 height 23
click at [195, 214] on input "c. Availability of a colorful user interface" at bounding box center [195, 210] width 0 height 7
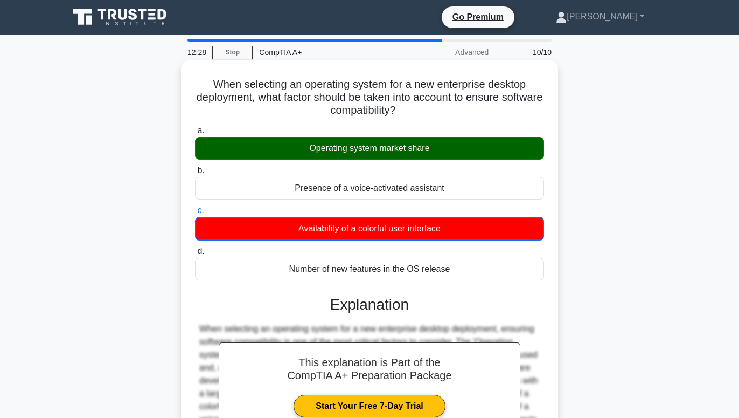
click at [464, 144] on div "Operating system market share" at bounding box center [369, 148] width 349 height 23
click at [195, 134] on input "a. Operating system market share" at bounding box center [195, 130] width 0 height 7
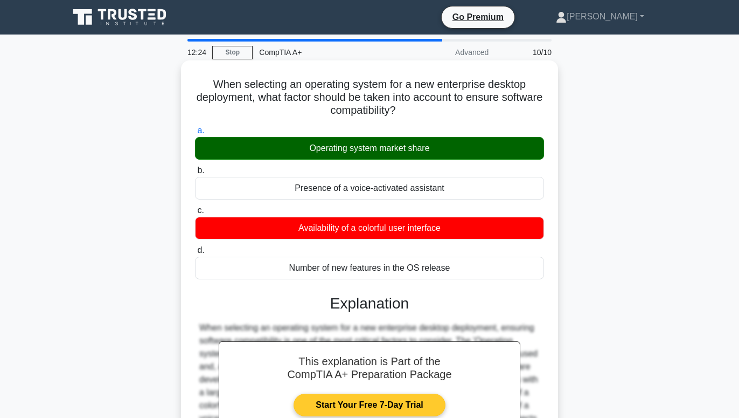
scroll to position [164, 0]
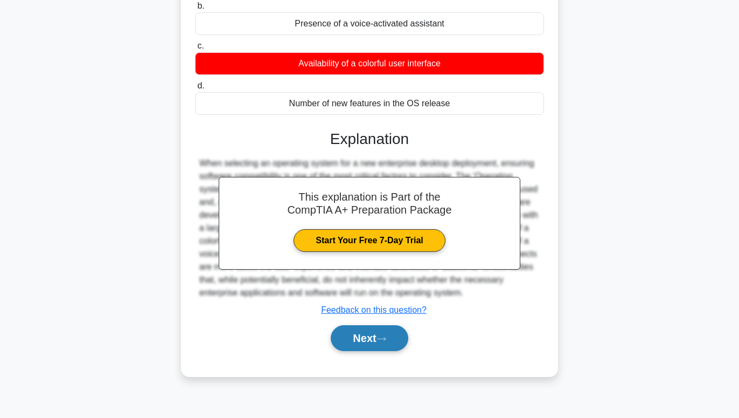
click at [360, 342] on button "Next" at bounding box center [369, 338] width 77 height 26
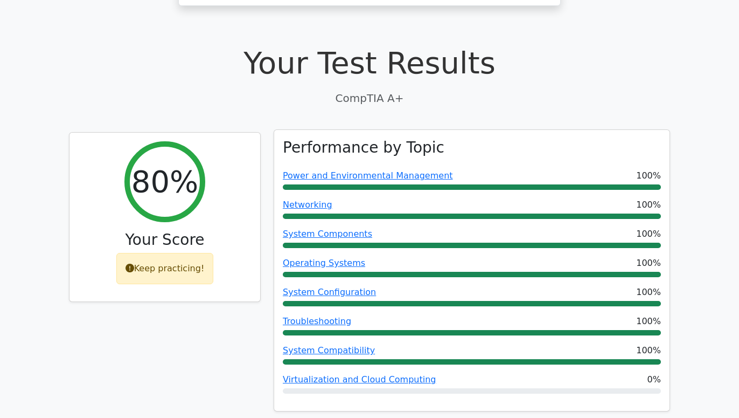
scroll to position [440, 0]
